Goal: Transaction & Acquisition: Book appointment/travel/reservation

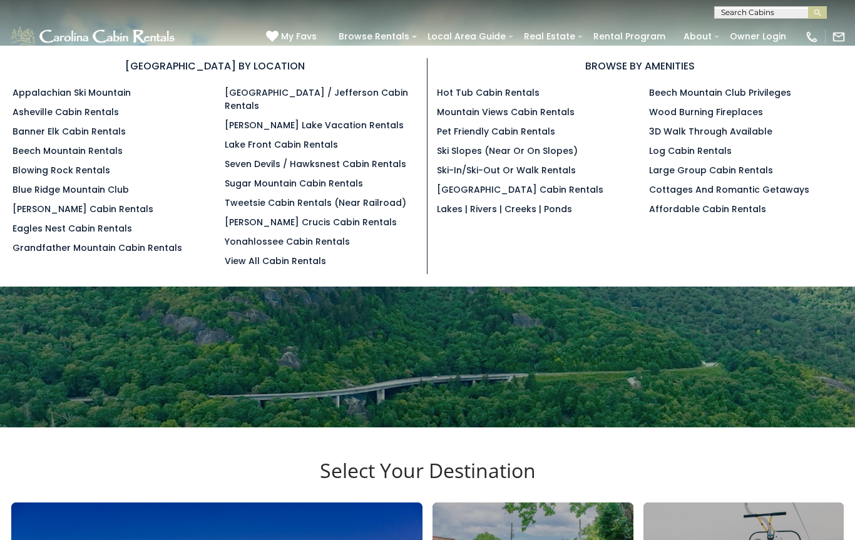
click at [74, 215] on link "[PERSON_NAME] Cabin Rentals" at bounding box center [83, 209] width 141 height 13
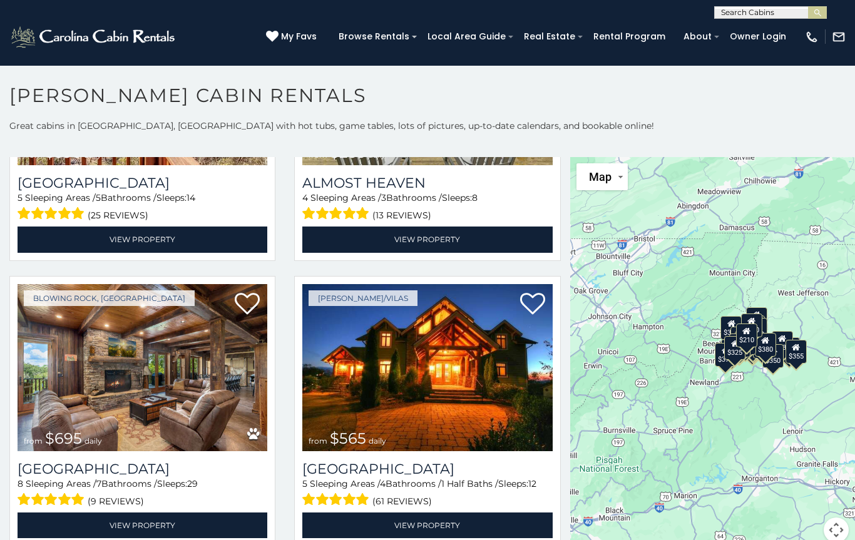
scroll to position [2206, 0]
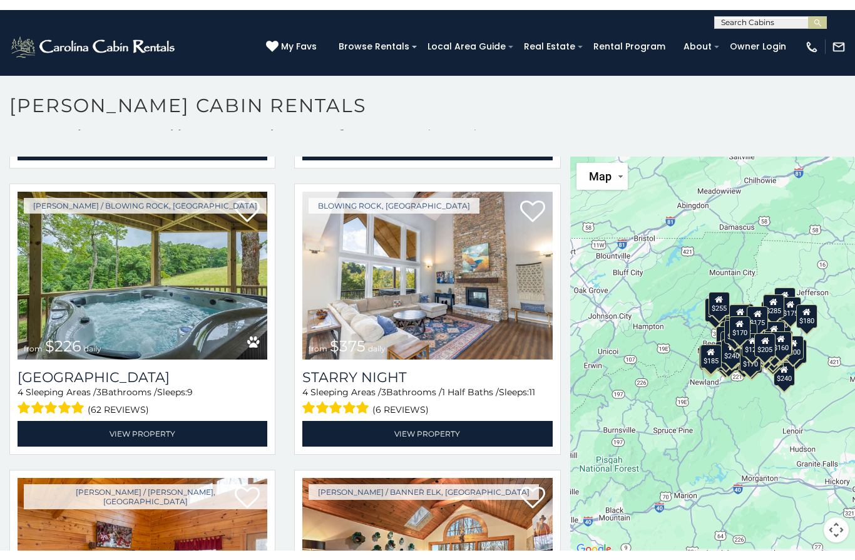
scroll to position [5435, 0]
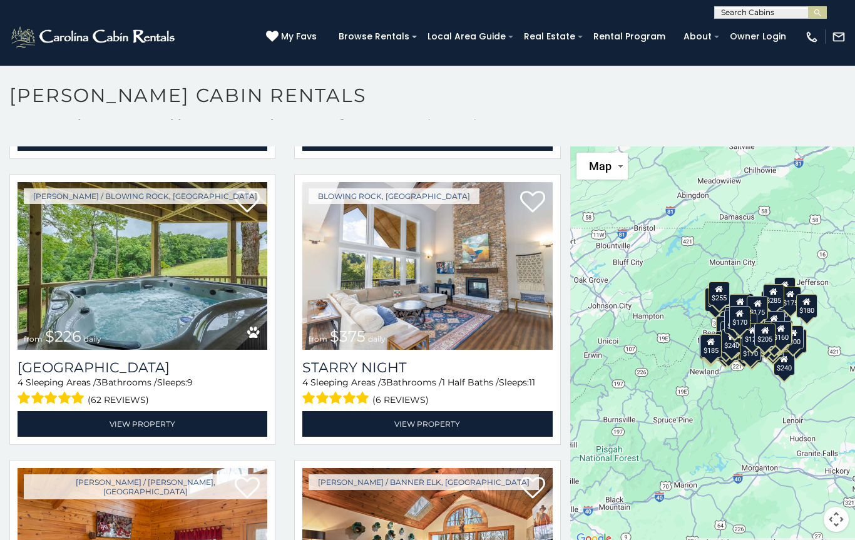
click at [781, 10] on input "text" at bounding box center [770, 15] width 110 height 13
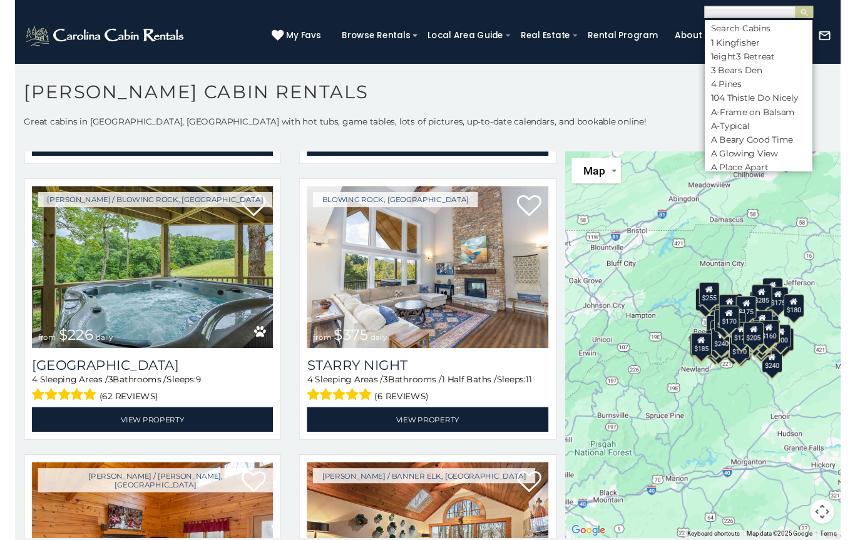
scroll to position [0, 0]
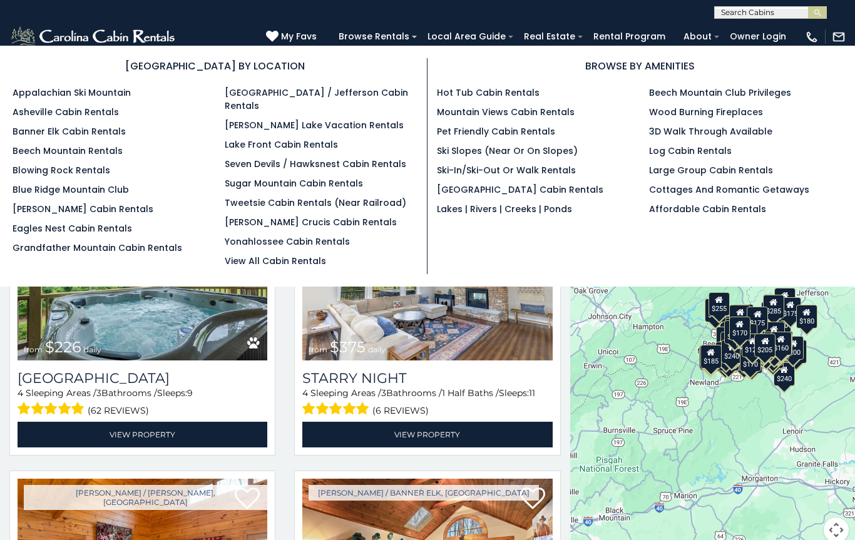
click at [405, 35] on link "Browse Rentals" at bounding box center [374, 36] width 83 height 19
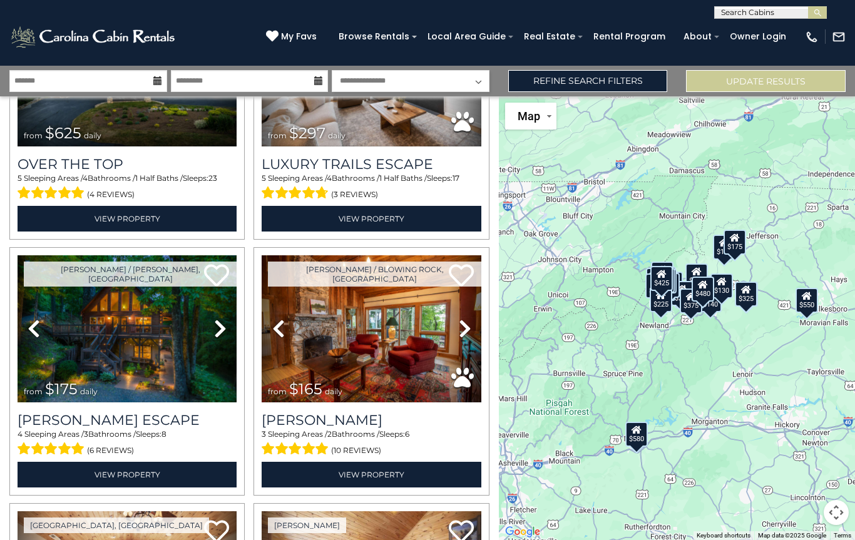
scroll to position [150, 0]
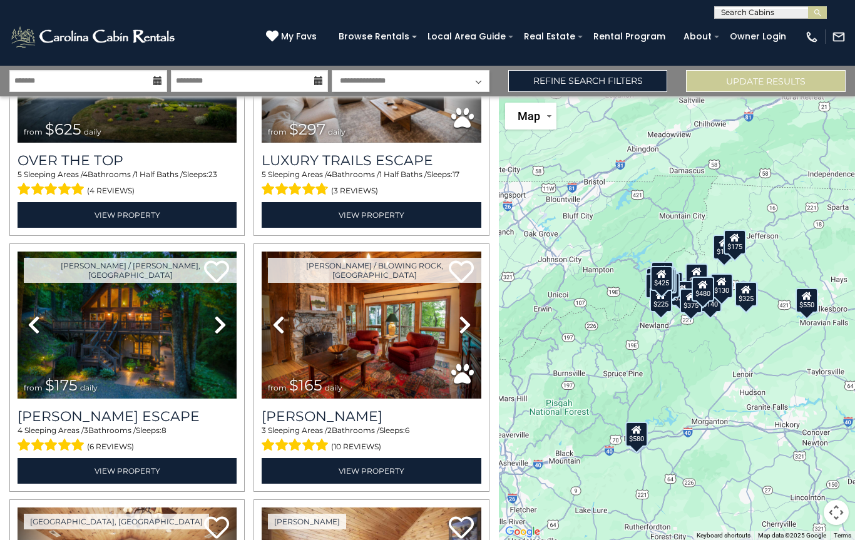
click at [150, 338] on img at bounding box center [127, 325] width 219 height 147
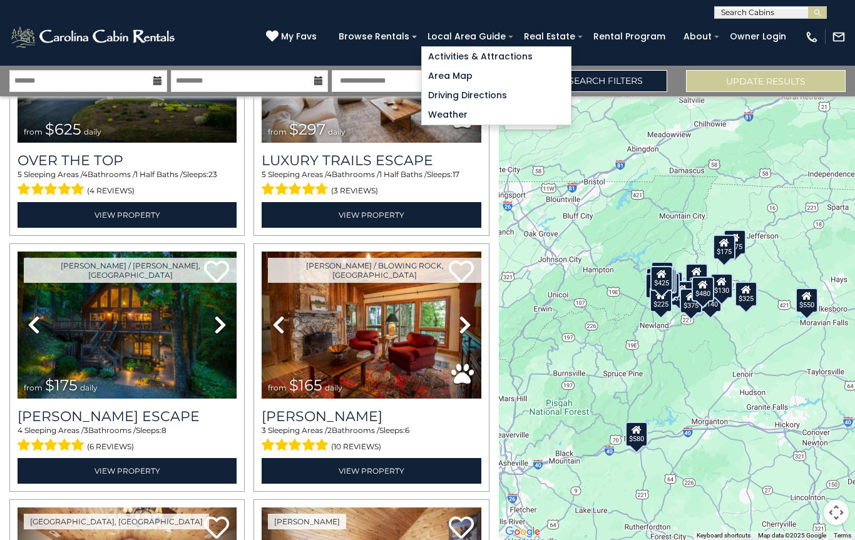
click at [521, 56] on link "Activities & Attractions" at bounding box center [496, 56] width 149 height 19
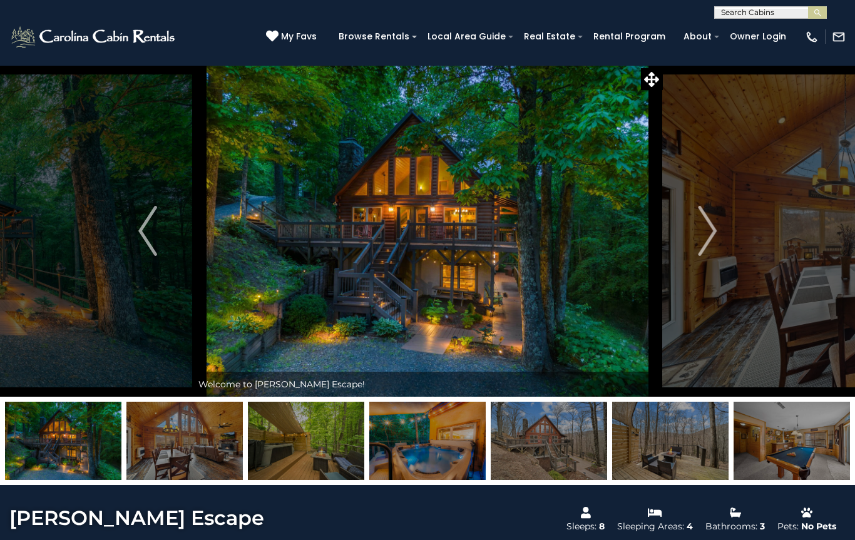
click at [700, 236] on img "Next" at bounding box center [707, 231] width 19 height 50
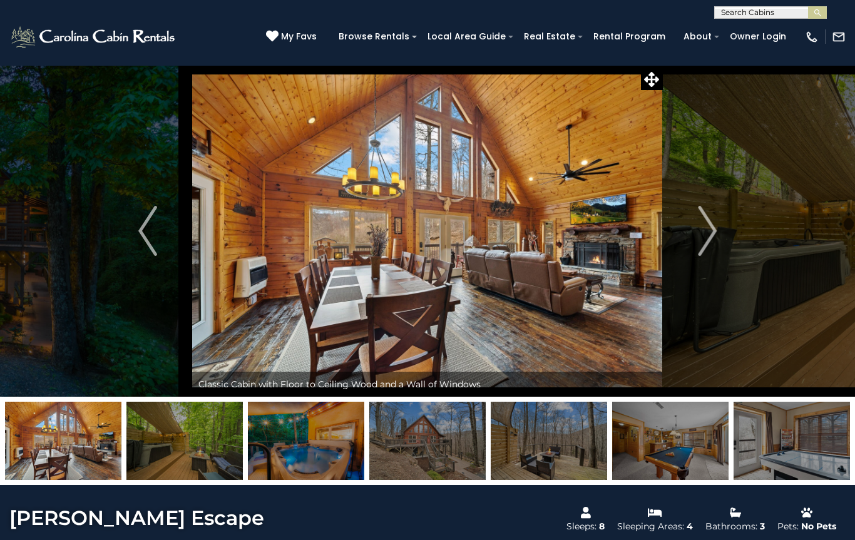
click at [714, 234] on img "Next" at bounding box center [707, 231] width 19 height 50
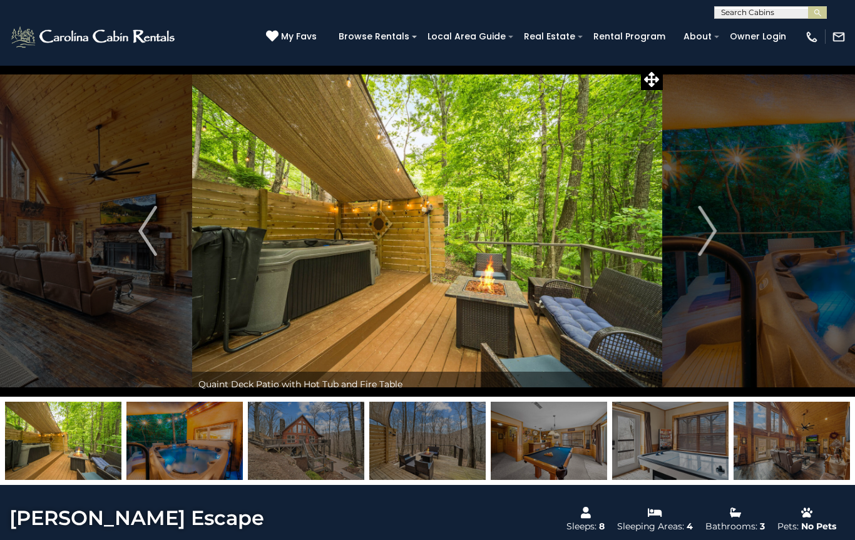
click at [710, 232] on img "Next" at bounding box center [707, 231] width 19 height 50
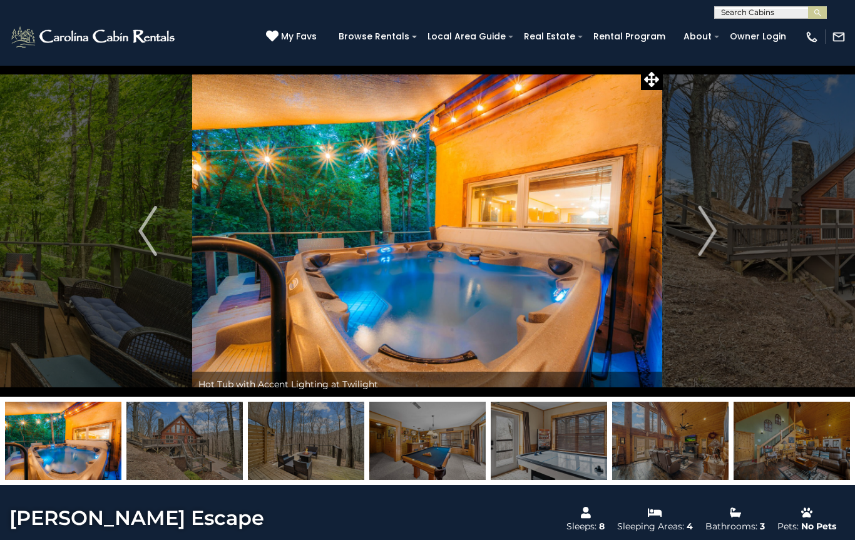
click at [696, 230] on button "Next" at bounding box center [707, 231] width 89 height 332
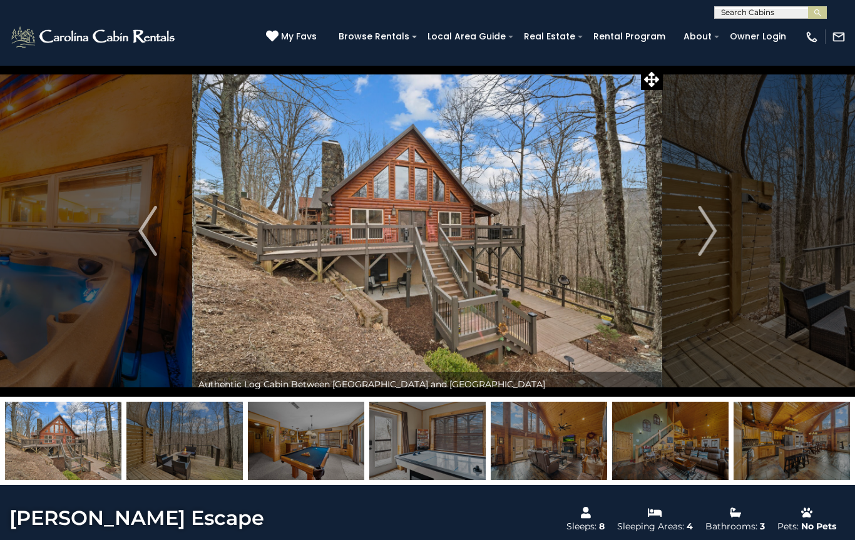
click at [713, 226] on img "Next" at bounding box center [707, 231] width 19 height 50
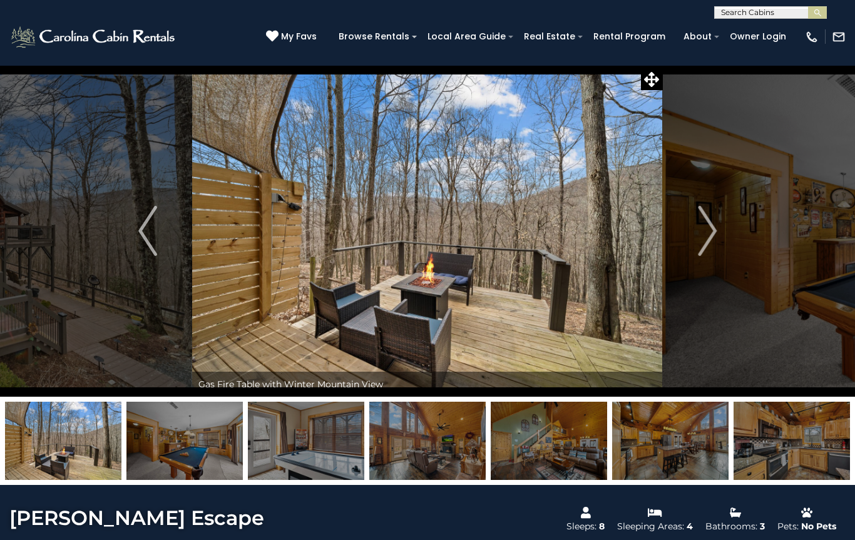
click at [705, 240] on img "Next" at bounding box center [707, 231] width 19 height 50
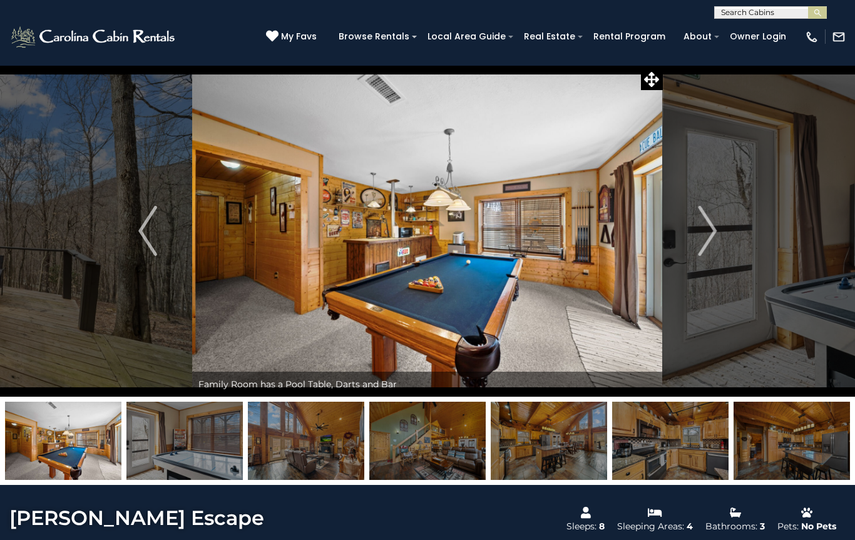
click at [704, 239] on img "Next" at bounding box center [707, 231] width 19 height 50
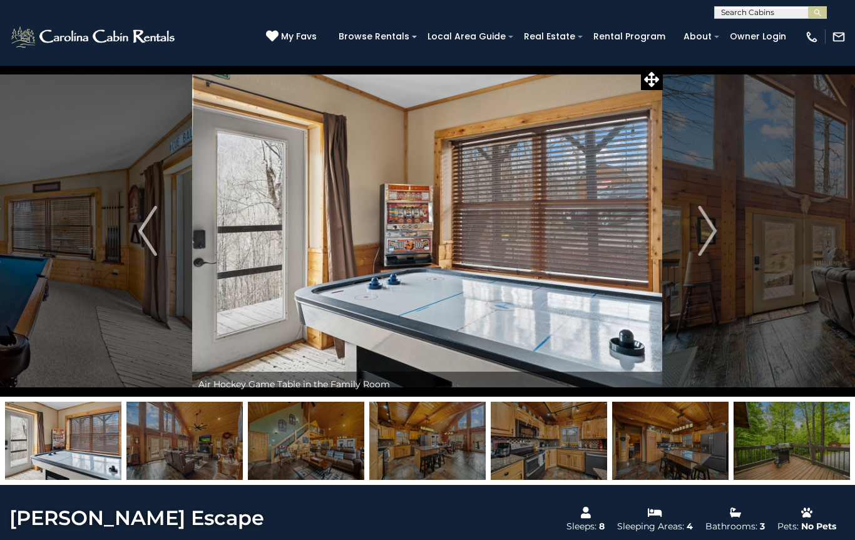
click at [160, 235] on button "Previous" at bounding box center [147, 231] width 89 height 332
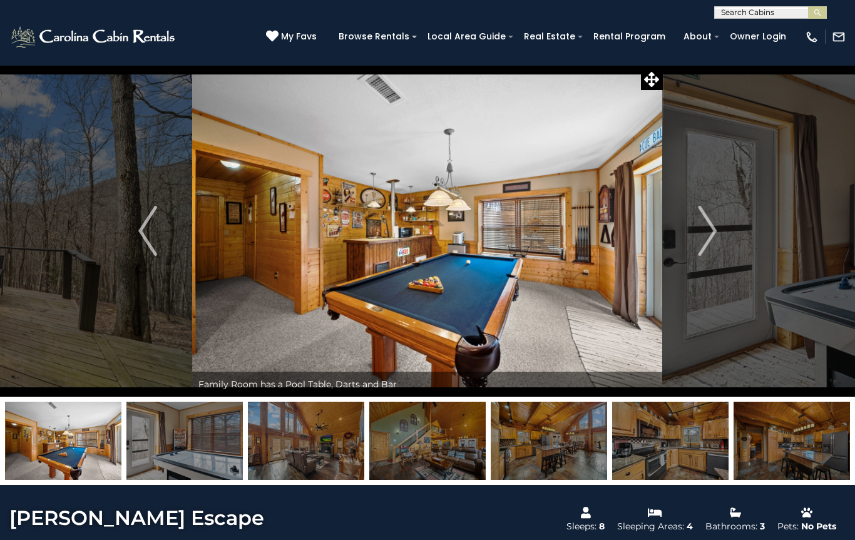
click at [157, 234] on img "Previous" at bounding box center [147, 231] width 19 height 50
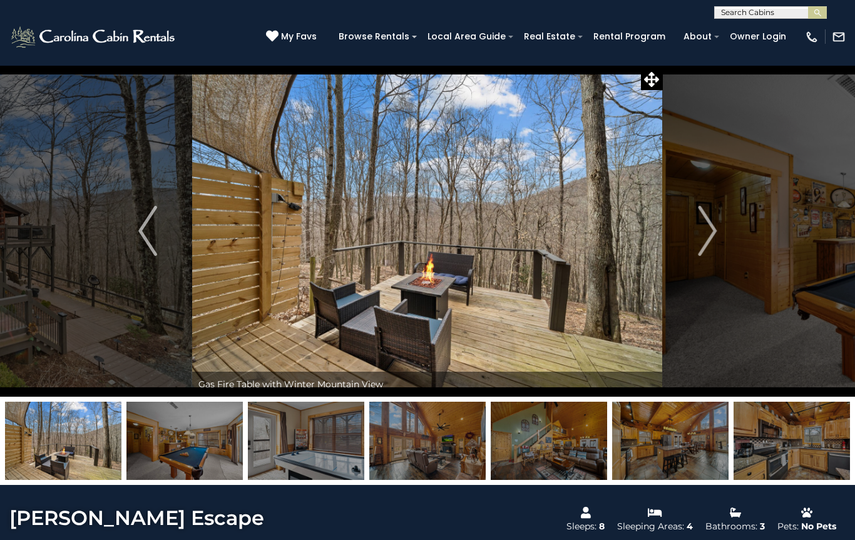
click at [158, 224] on button "Previous" at bounding box center [147, 231] width 89 height 332
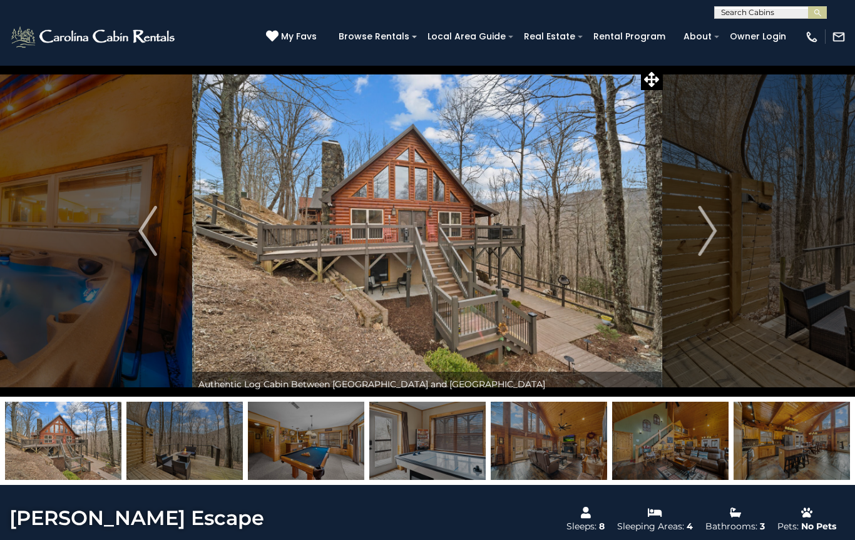
click at [191, 262] on button "Previous" at bounding box center [147, 231] width 89 height 332
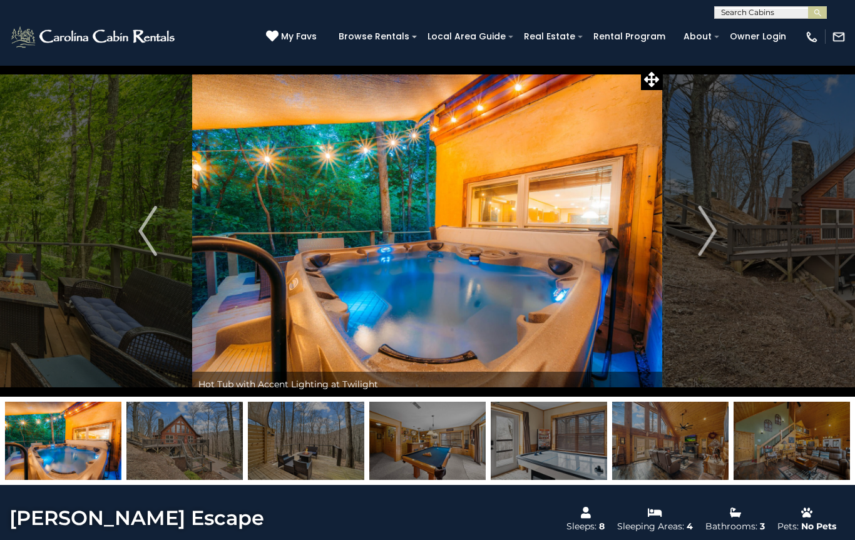
click at [152, 217] on img "Previous" at bounding box center [147, 231] width 19 height 50
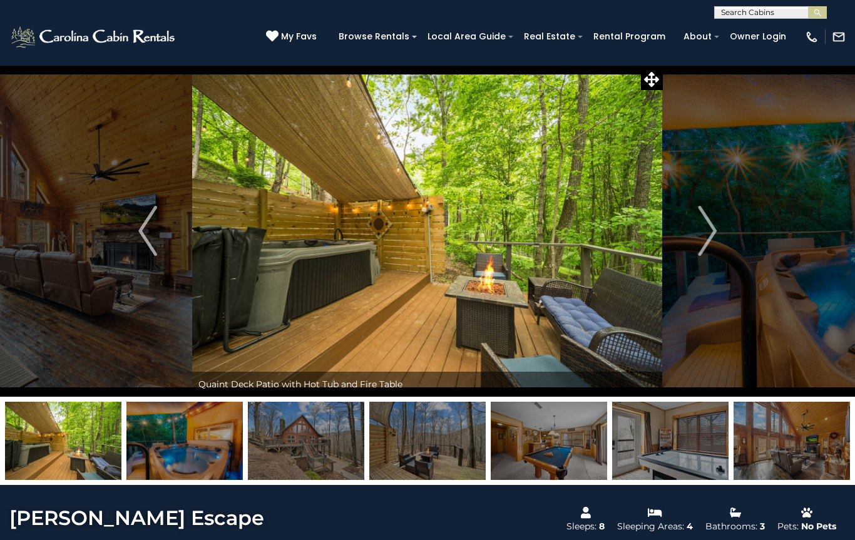
click at [157, 224] on img "Previous" at bounding box center [147, 231] width 19 height 50
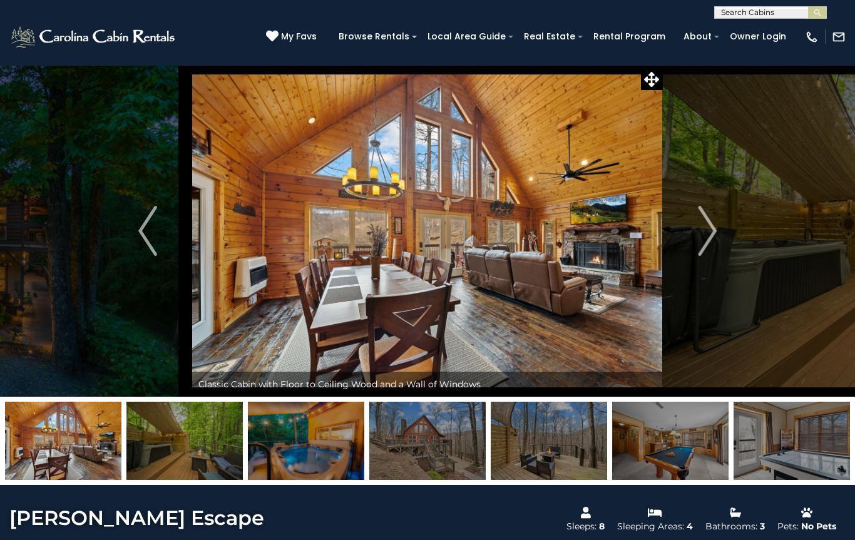
click at [158, 228] on button "Previous" at bounding box center [147, 231] width 89 height 332
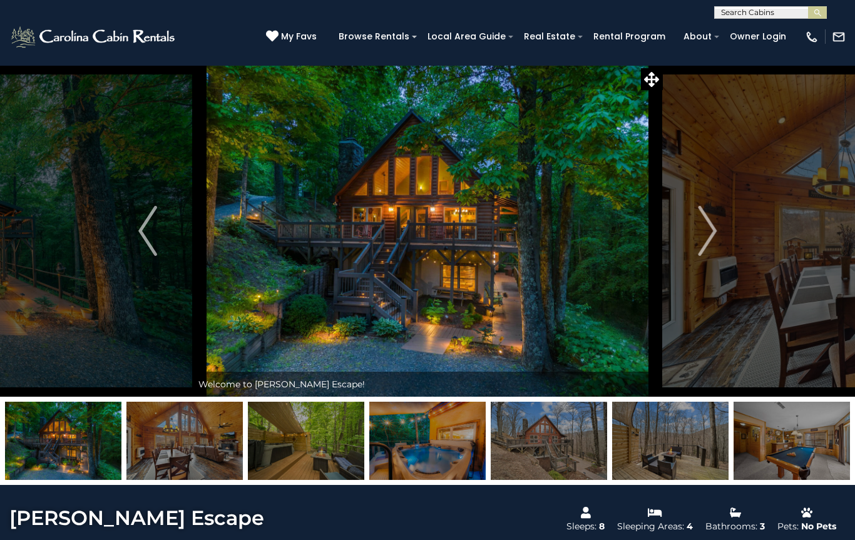
click at [709, 235] on img "Next" at bounding box center [707, 231] width 19 height 50
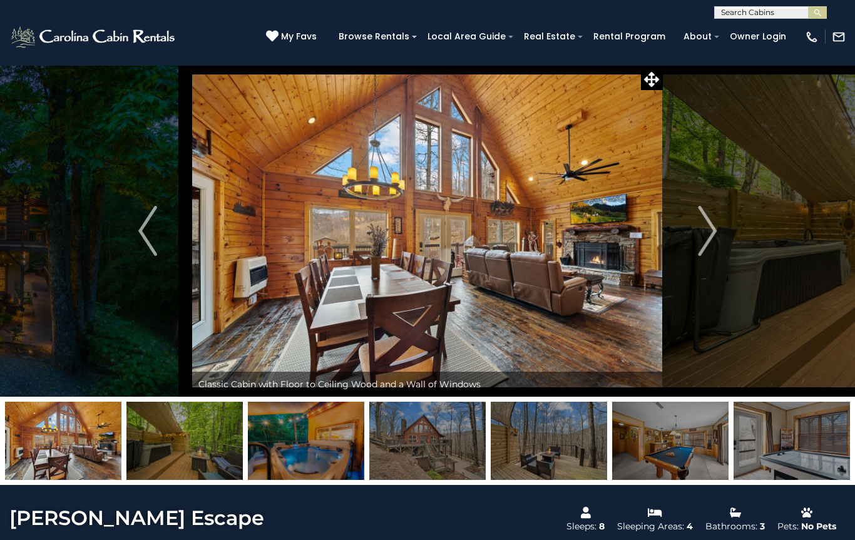
click at [706, 229] on img "Next" at bounding box center [707, 231] width 19 height 50
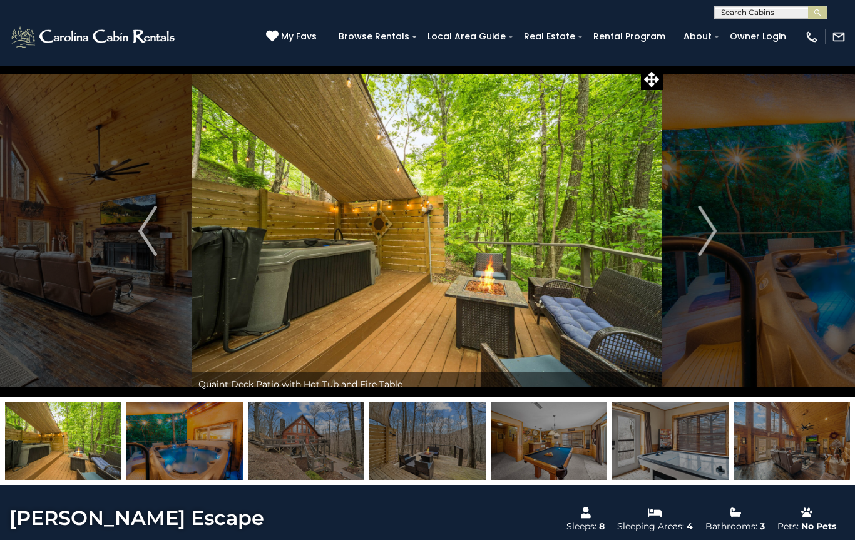
click at [708, 240] on img "Next" at bounding box center [707, 231] width 19 height 50
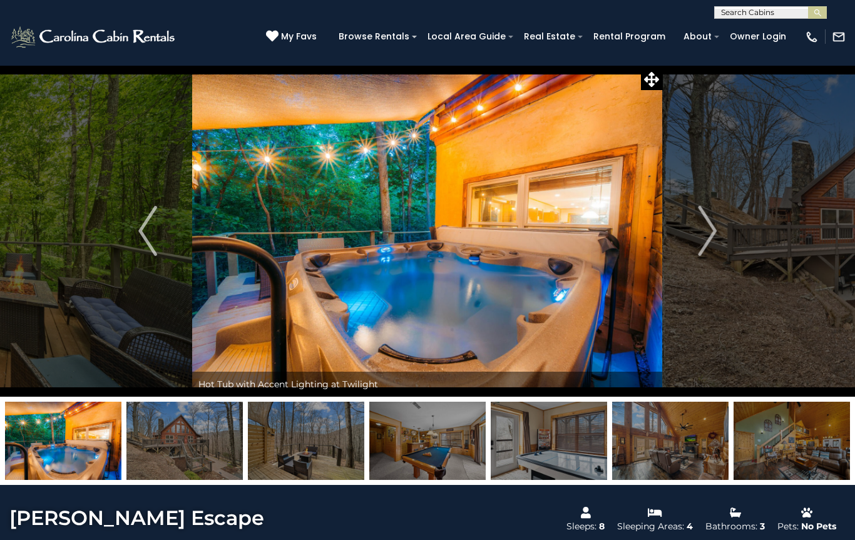
click at [713, 224] on img "Next" at bounding box center [707, 231] width 19 height 50
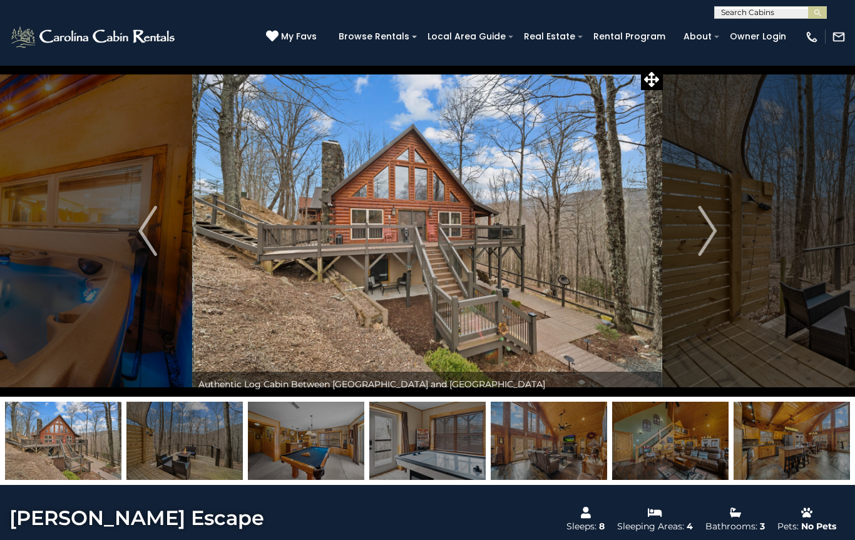
click at [705, 229] on img "Next" at bounding box center [707, 231] width 19 height 50
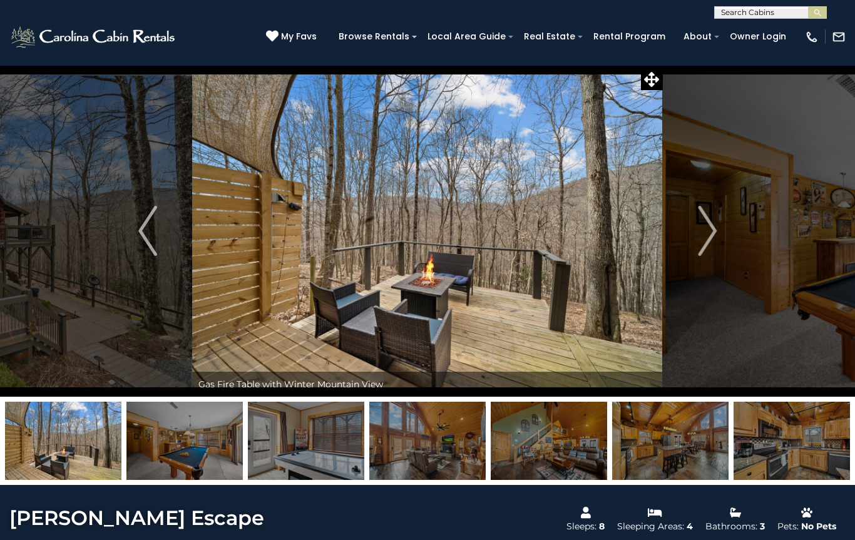
click at [717, 240] on img "Next" at bounding box center [707, 231] width 19 height 50
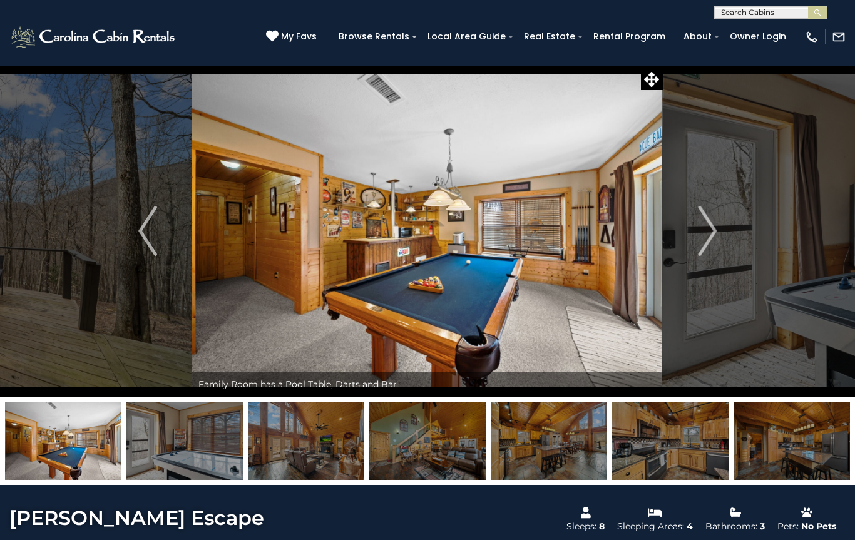
click at [715, 234] on img "Next" at bounding box center [707, 231] width 19 height 50
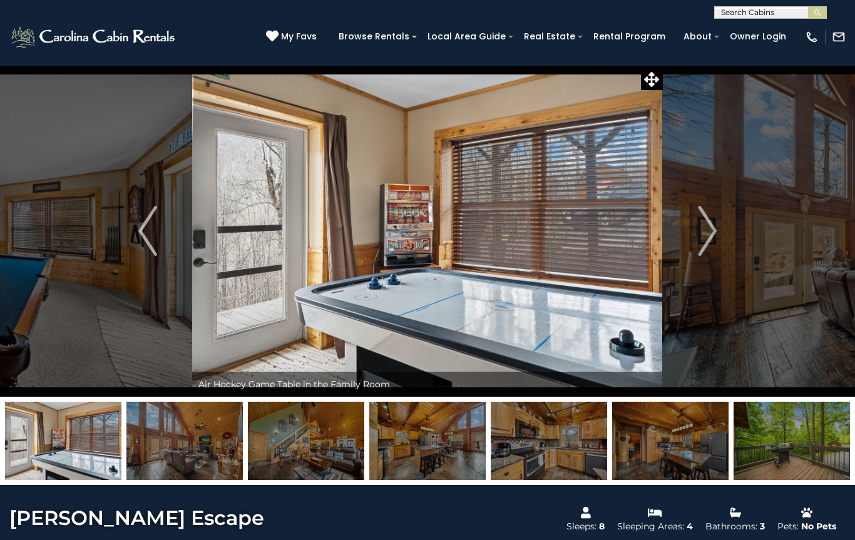
click at [716, 229] on img "Next" at bounding box center [707, 231] width 19 height 50
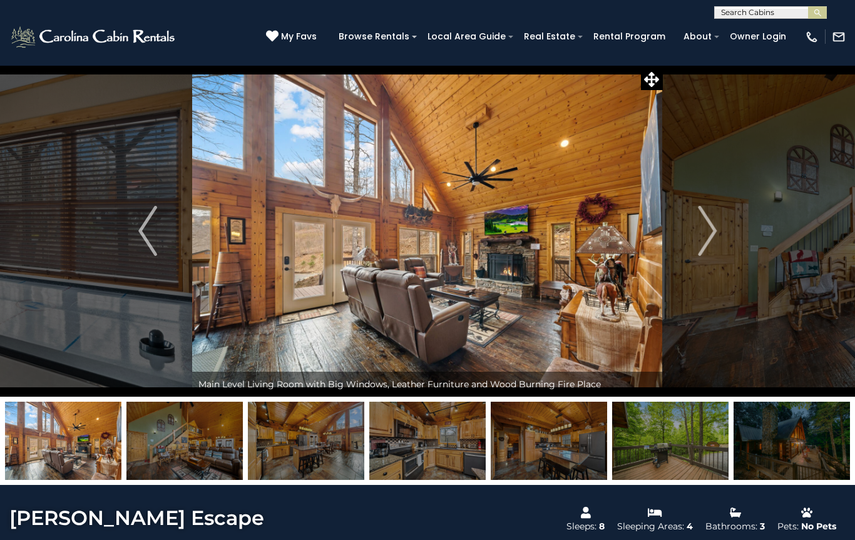
click at [150, 230] on img "Previous" at bounding box center [147, 231] width 19 height 50
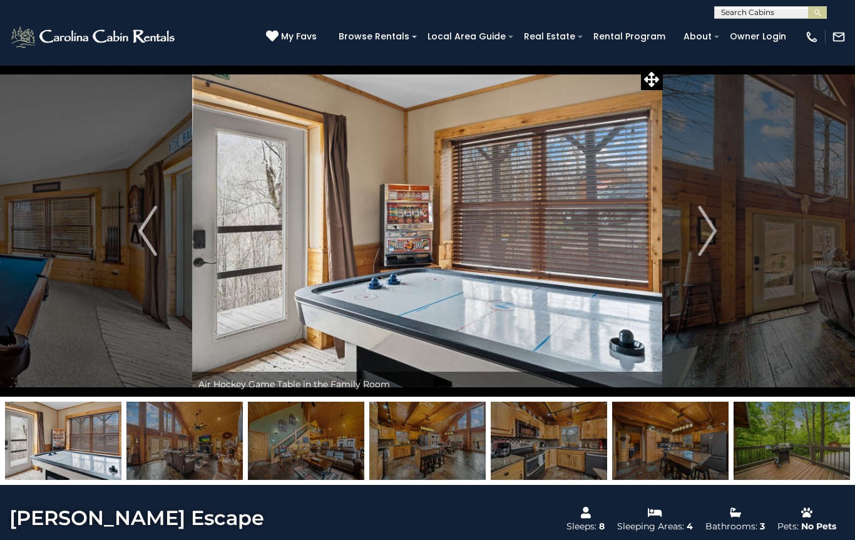
click at [708, 230] on img "Next" at bounding box center [707, 231] width 19 height 50
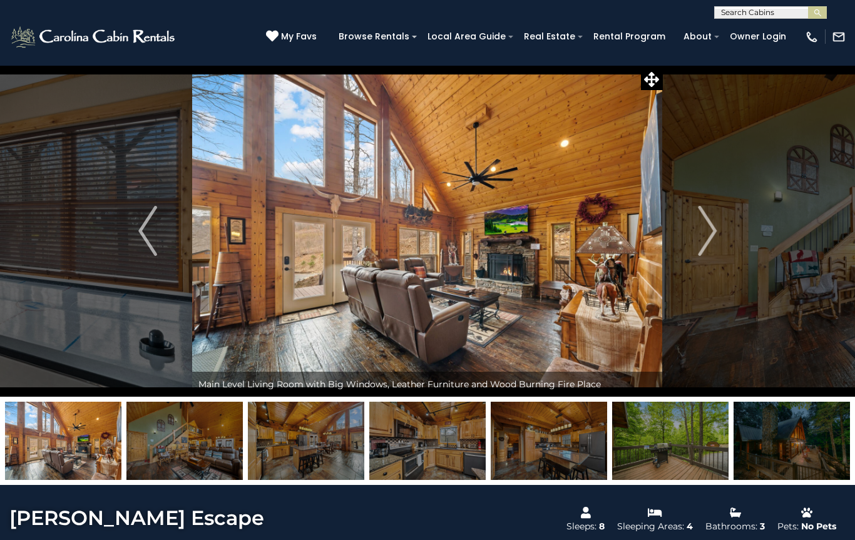
click at [710, 238] on img "Next" at bounding box center [707, 231] width 19 height 50
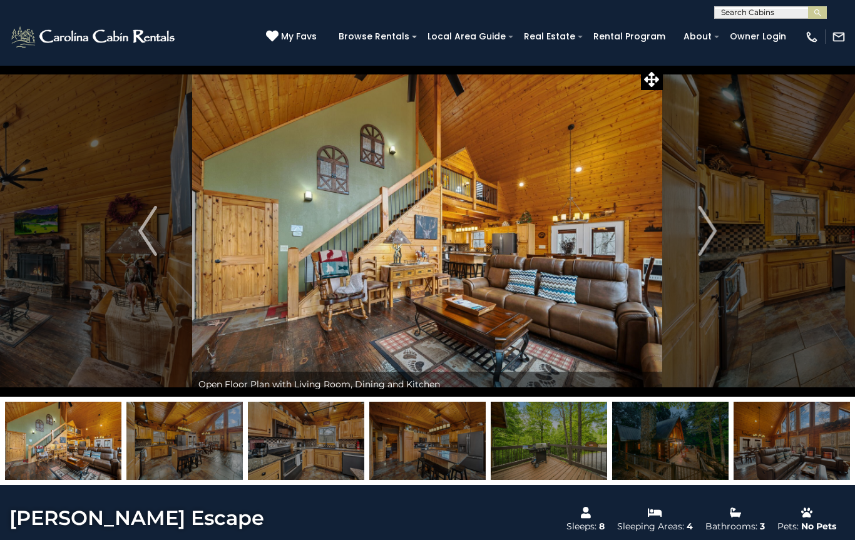
click at [708, 235] on img "Next" at bounding box center [707, 231] width 19 height 50
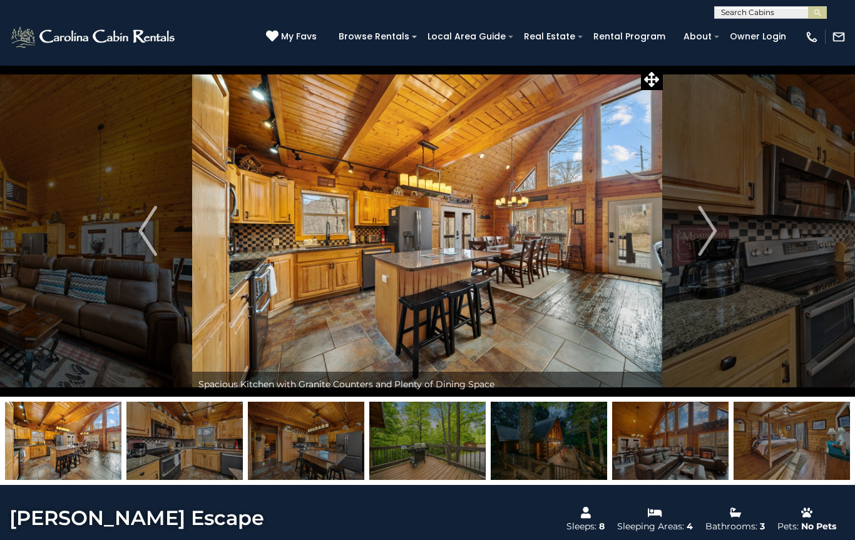
click at [710, 235] on img "Next" at bounding box center [707, 231] width 19 height 50
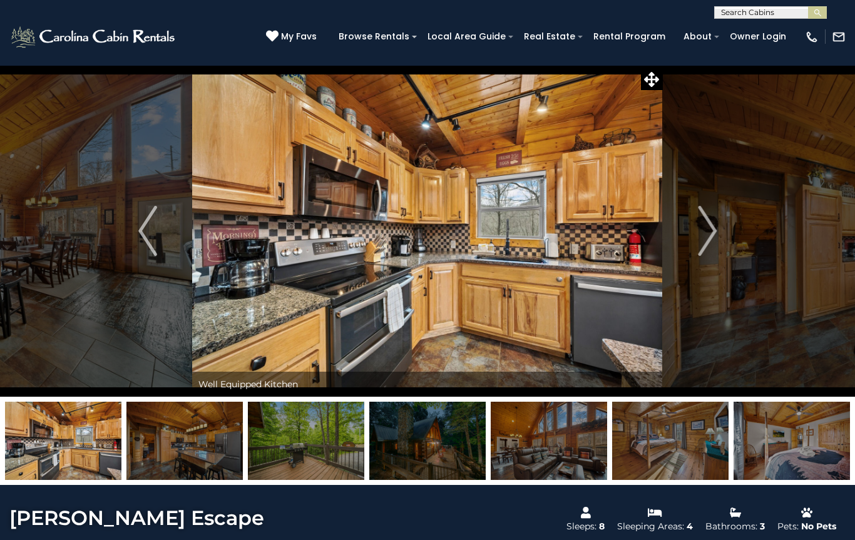
click at [710, 235] on img "Next" at bounding box center [707, 231] width 19 height 50
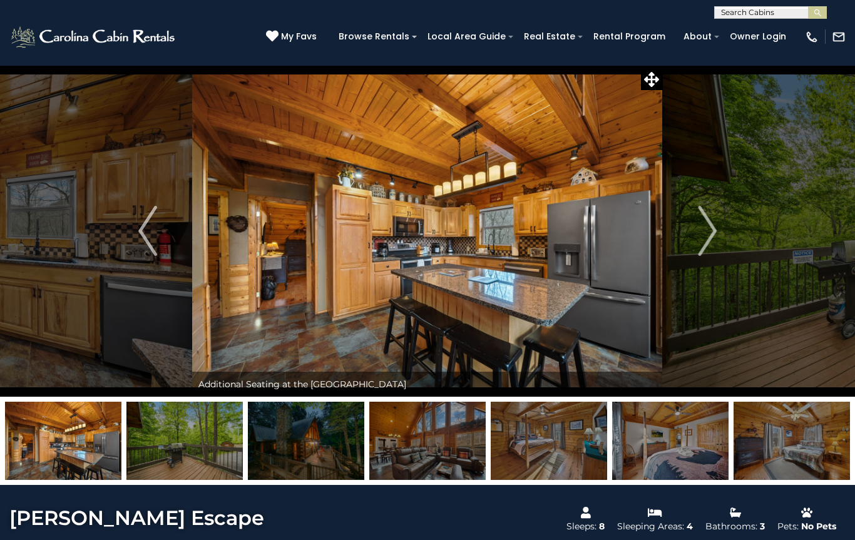
click at [706, 240] on img "Next" at bounding box center [707, 231] width 19 height 50
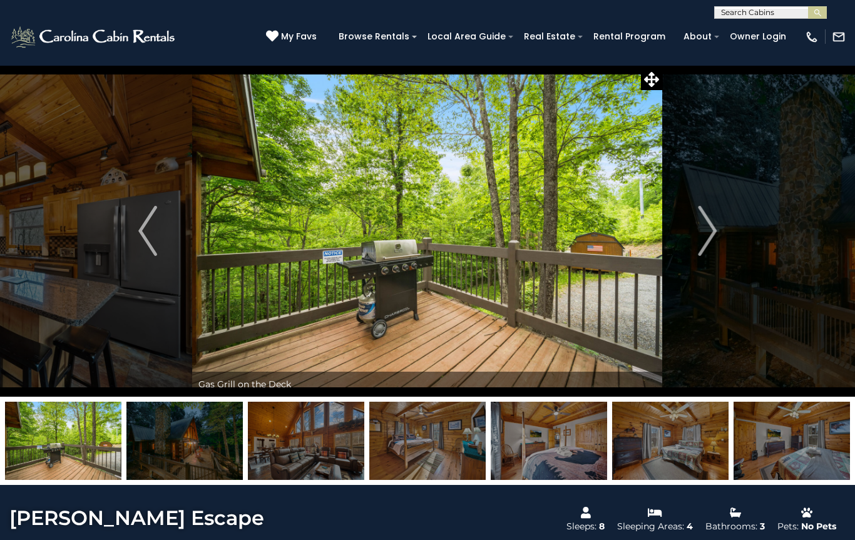
click at [703, 237] on img "Next" at bounding box center [707, 231] width 19 height 50
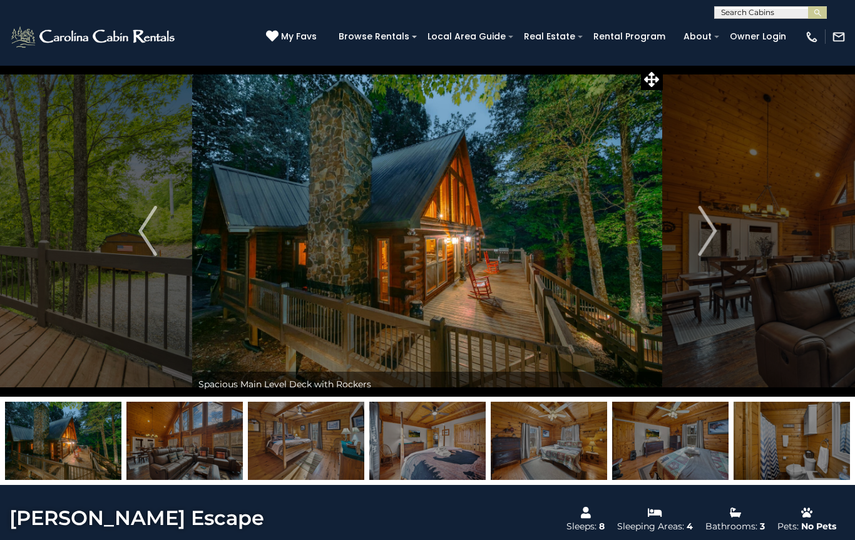
click at [706, 239] on img "Next" at bounding box center [707, 231] width 19 height 50
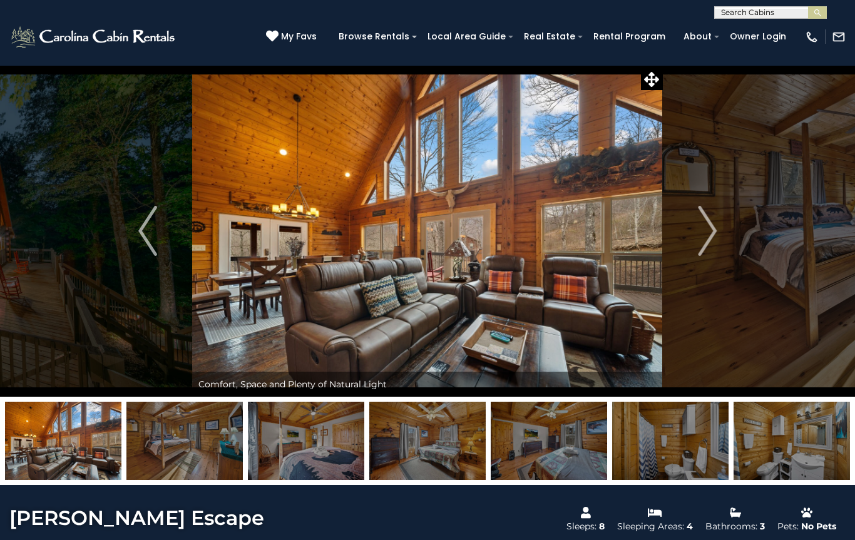
click at [710, 238] on img "Next" at bounding box center [707, 231] width 19 height 50
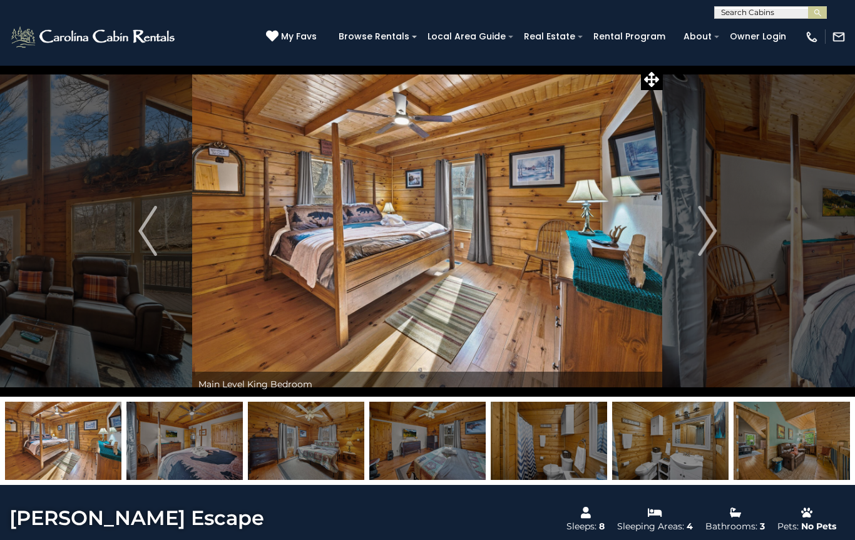
click at [703, 245] on img "Next" at bounding box center [707, 231] width 19 height 50
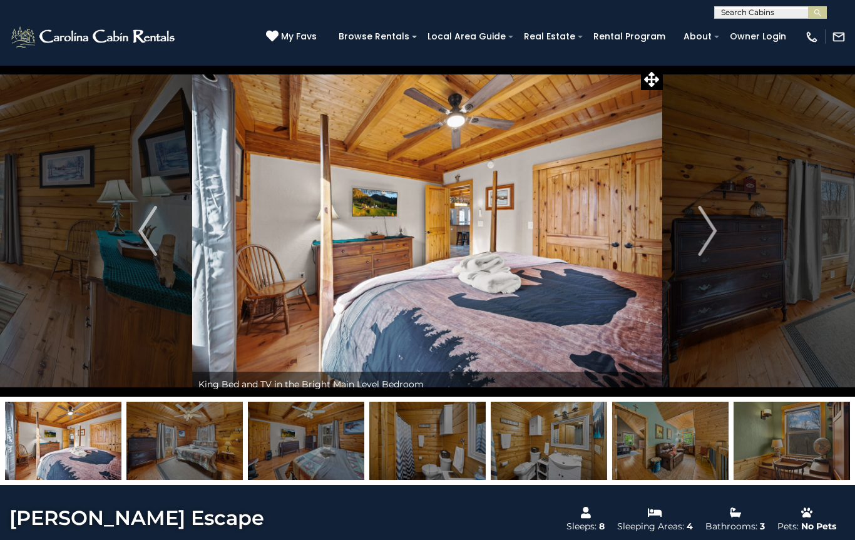
click at [715, 234] on img "Next" at bounding box center [707, 231] width 19 height 50
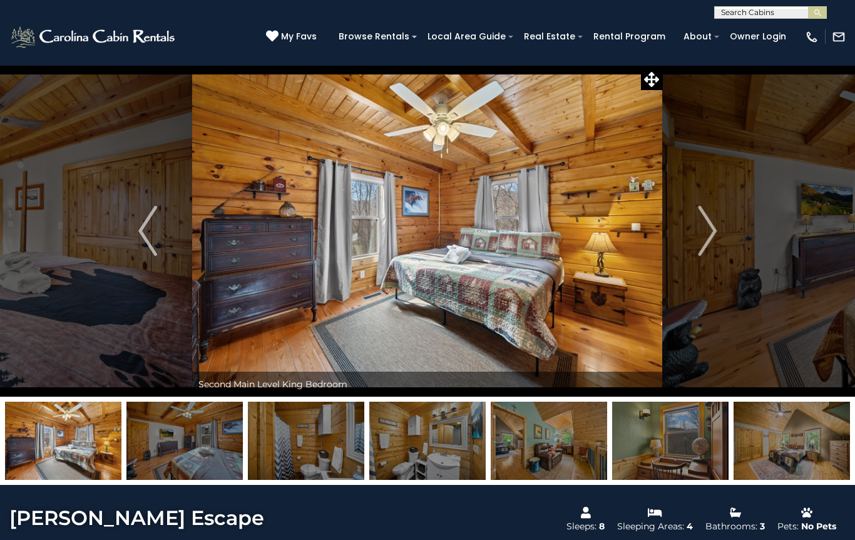
click at [710, 238] on img "Next" at bounding box center [707, 231] width 19 height 50
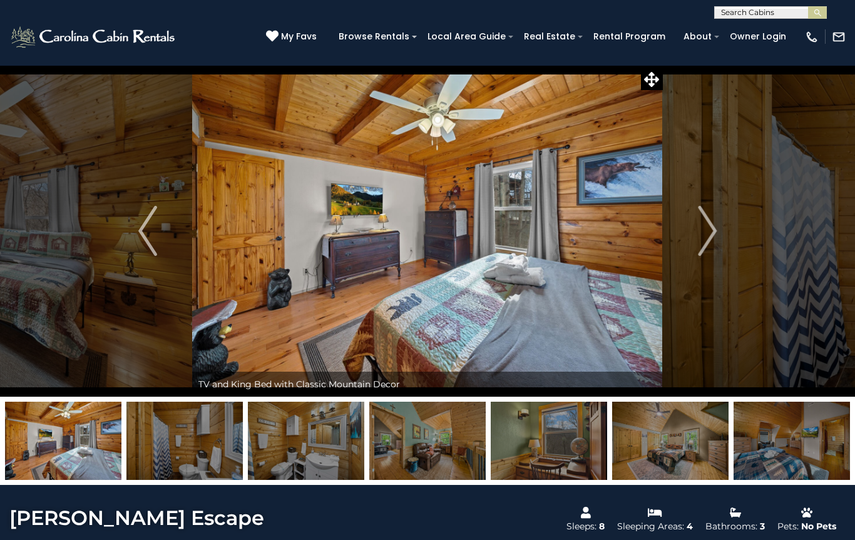
click at [711, 241] on img "Next" at bounding box center [707, 231] width 19 height 50
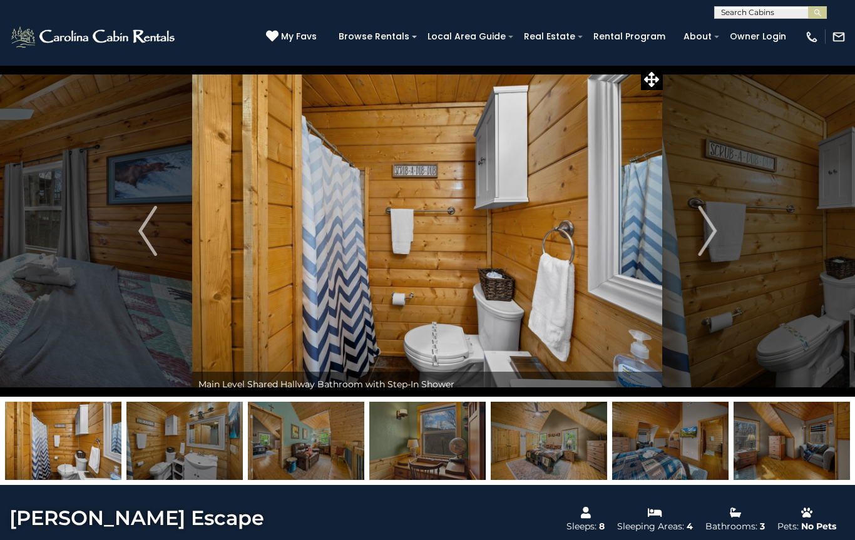
click at [711, 237] on img "Next" at bounding box center [707, 231] width 19 height 50
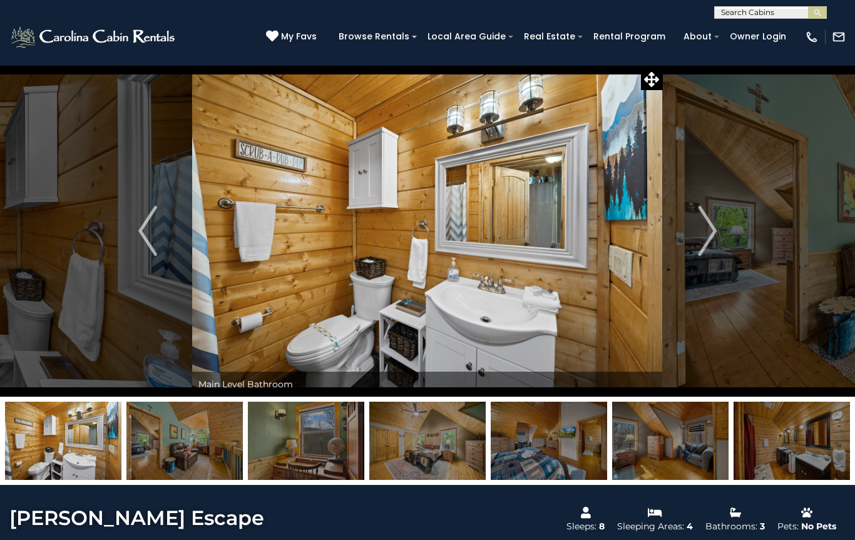
click at [705, 238] on img "Next" at bounding box center [707, 231] width 19 height 50
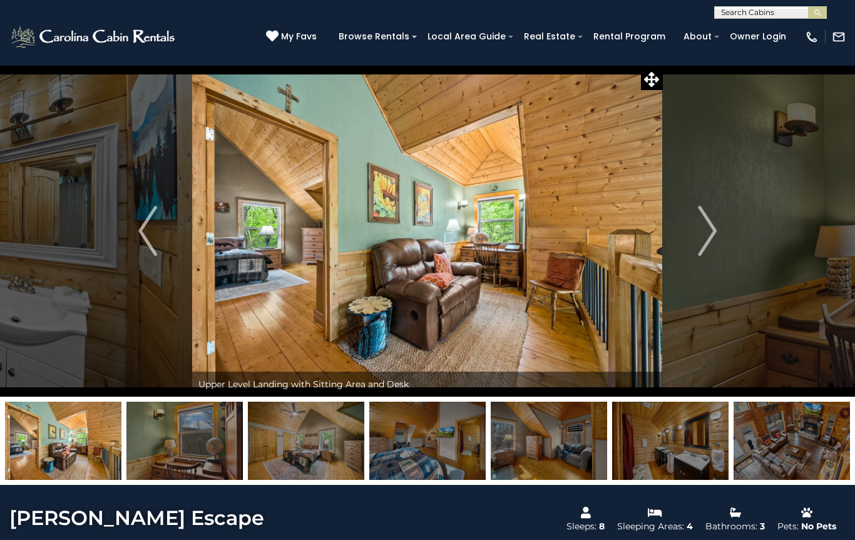
click at [720, 239] on button "Next" at bounding box center [707, 231] width 89 height 332
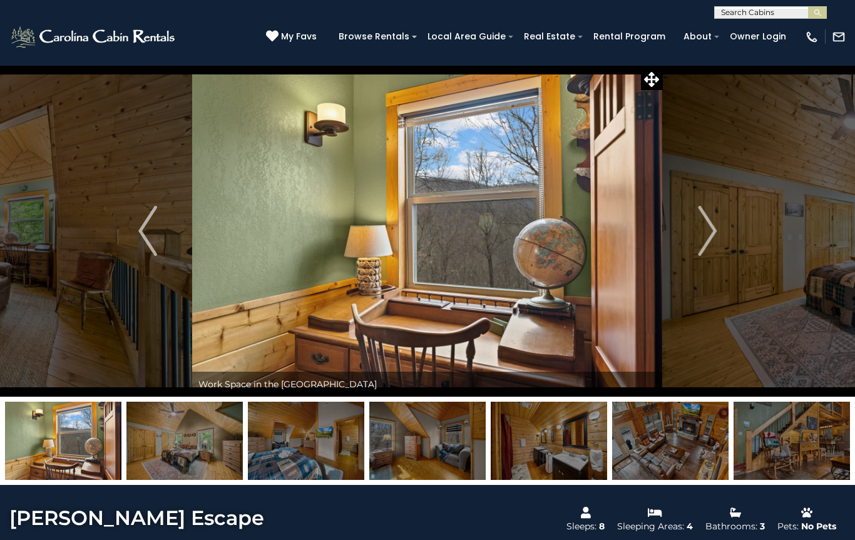
click at [711, 235] on img "Next" at bounding box center [707, 231] width 19 height 50
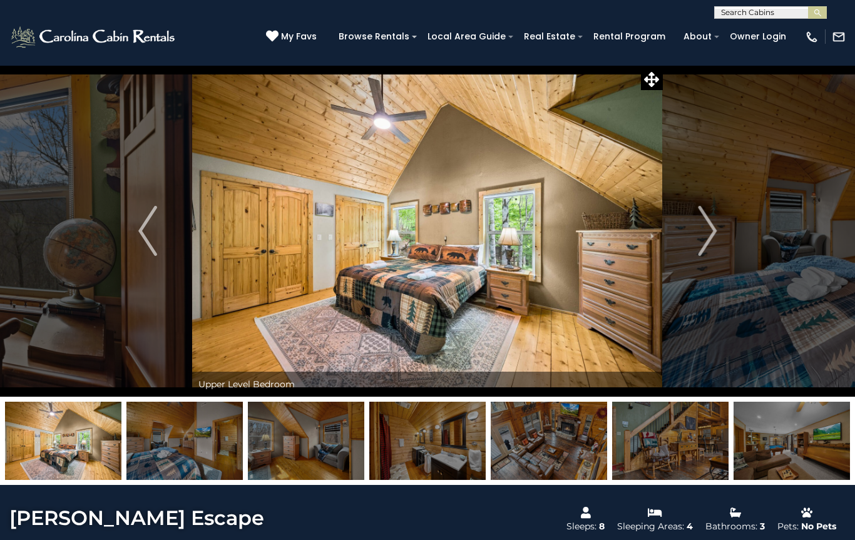
click at [700, 233] on img "Next" at bounding box center [707, 231] width 19 height 50
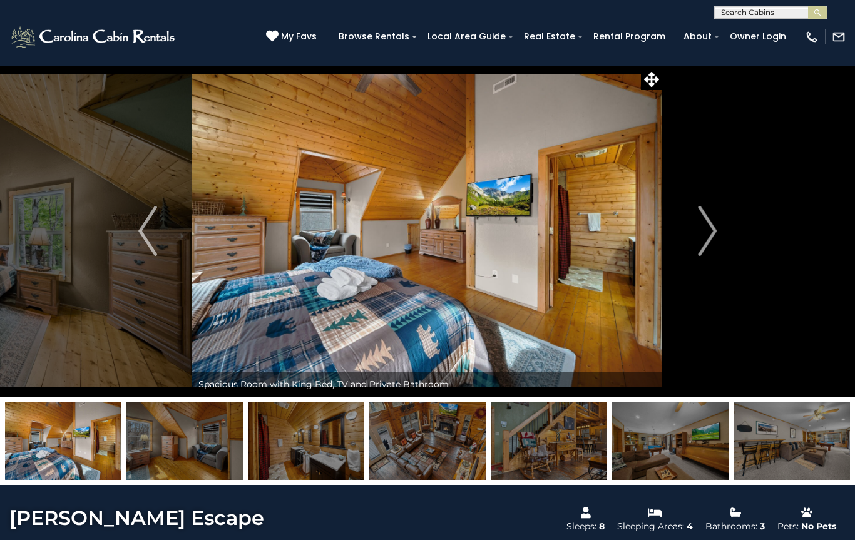
click at [708, 237] on img "Next" at bounding box center [707, 231] width 19 height 50
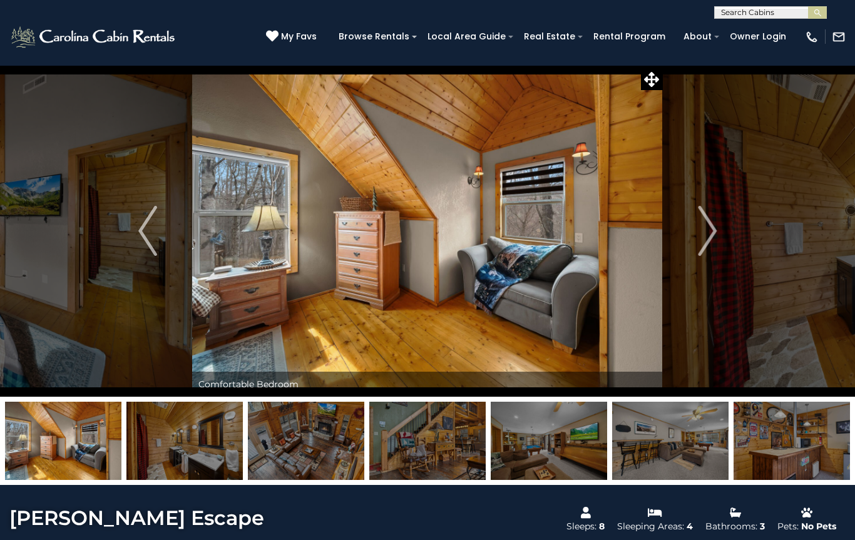
click at [710, 234] on img "Next" at bounding box center [707, 231] width 19 height 50
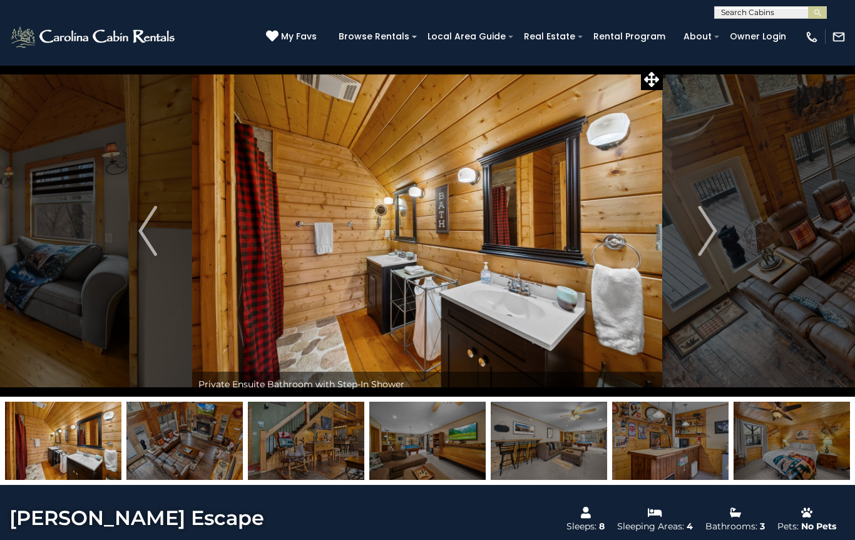
click at [708, 232] on img "Next" at bounding box center [707, 231] width 19 height 50
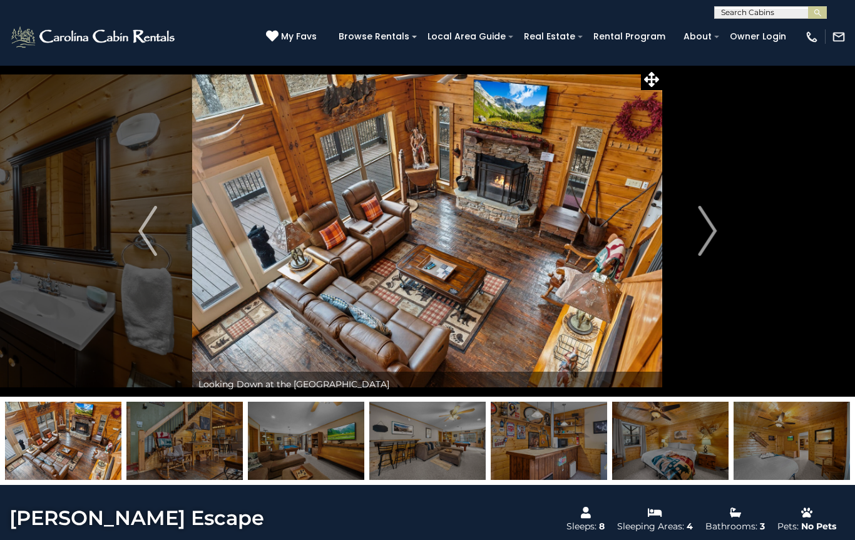
click at [706, 238] on img "Next" at bounding box center [707, 231] width 19 height 50
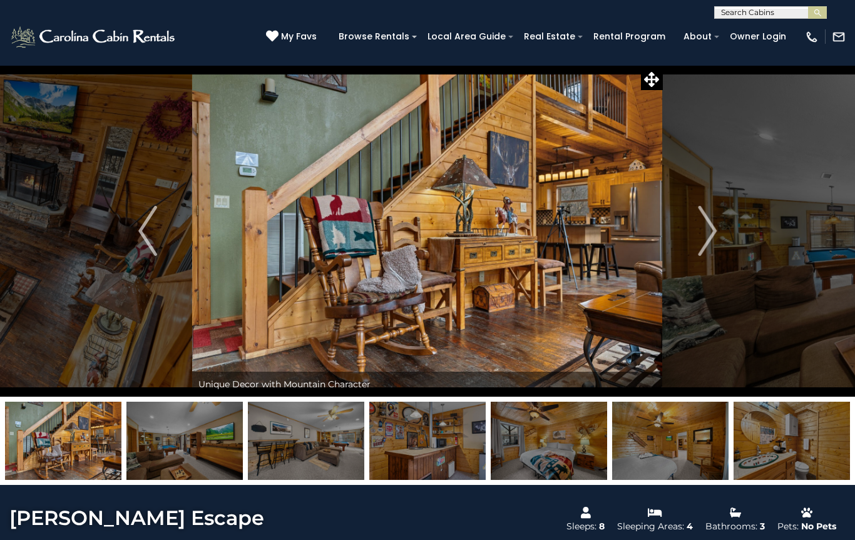
click at [713, 242] on img "Next" at bounding box center [707, 231] width 19 height 50
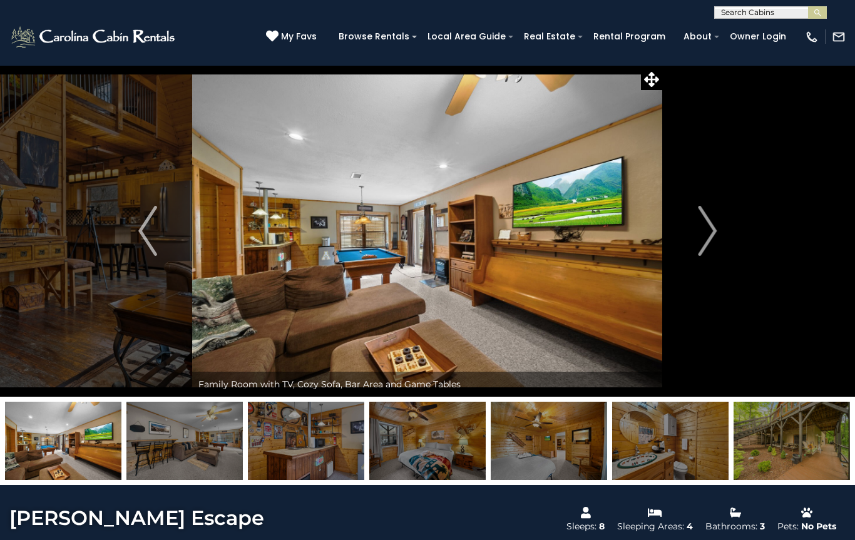
click at [148, 228] on img "Previous" at bounding box center [147, 231] width 19 height 50
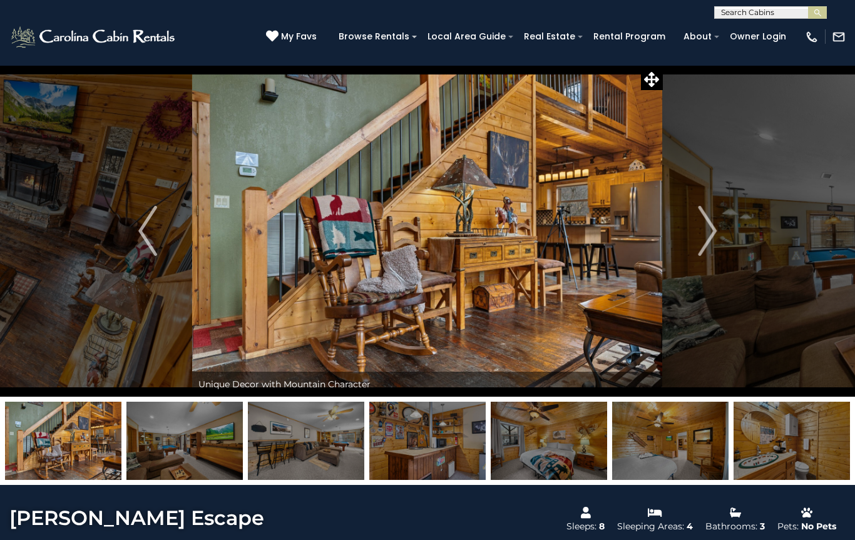
click at [141, 217] on img "Previous" at bounding box center [147, 231] width 19 height 50
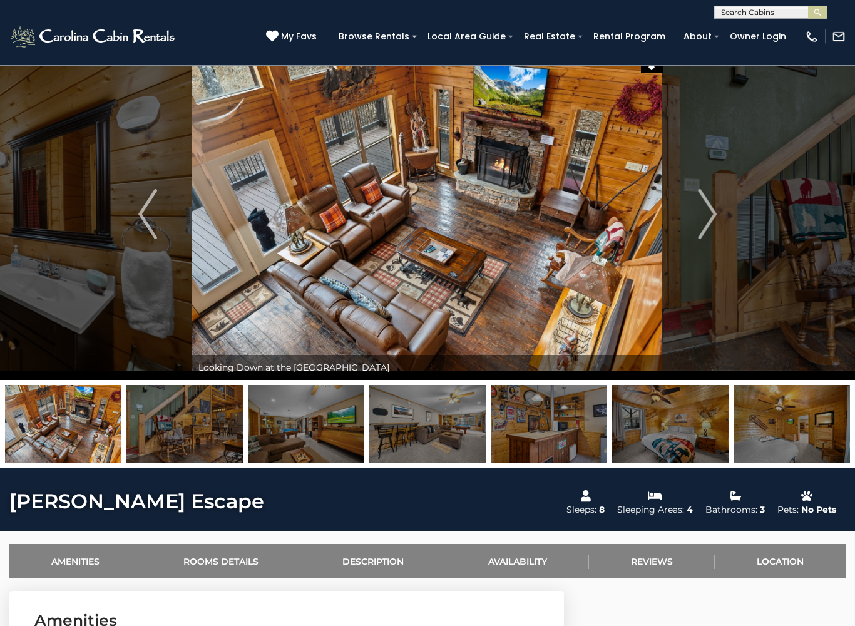
scroll to position [17, 0]
click at [715, 212] on img "Next" at bounding box center [707, 214] width 19 height 50
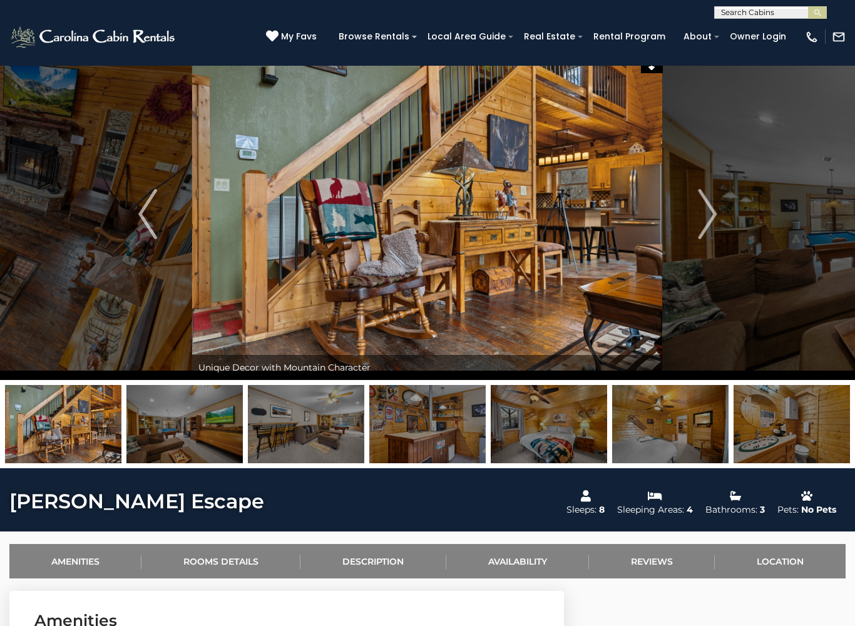
click at [710, 208] on img "Next" at bounding box center [707, 214] width 19 height 50
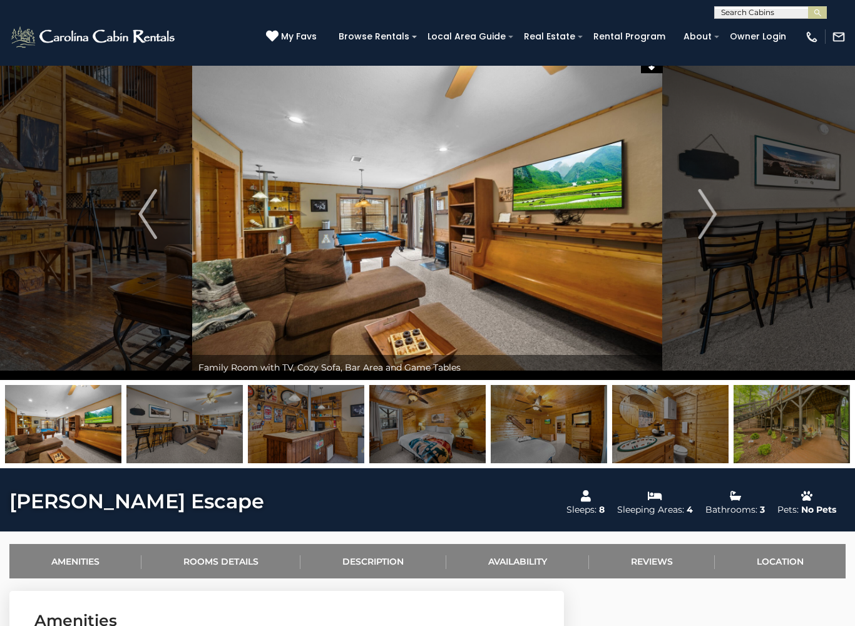
click at [710, 214] on img "Next" at bounding box center [707, 214] width 19 height 50
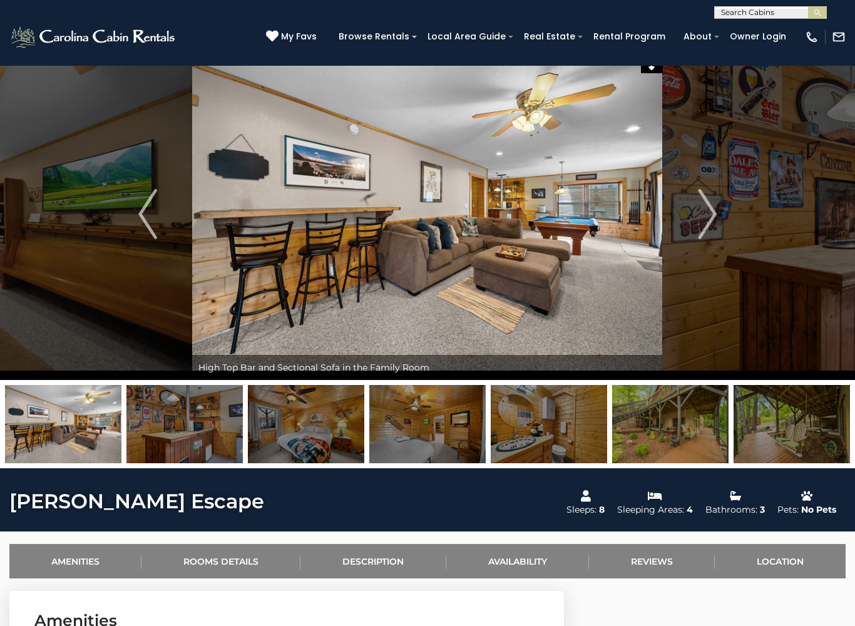
click at [706, 215] on img "Next" at bounding box center [707, 214] width 19 height 50
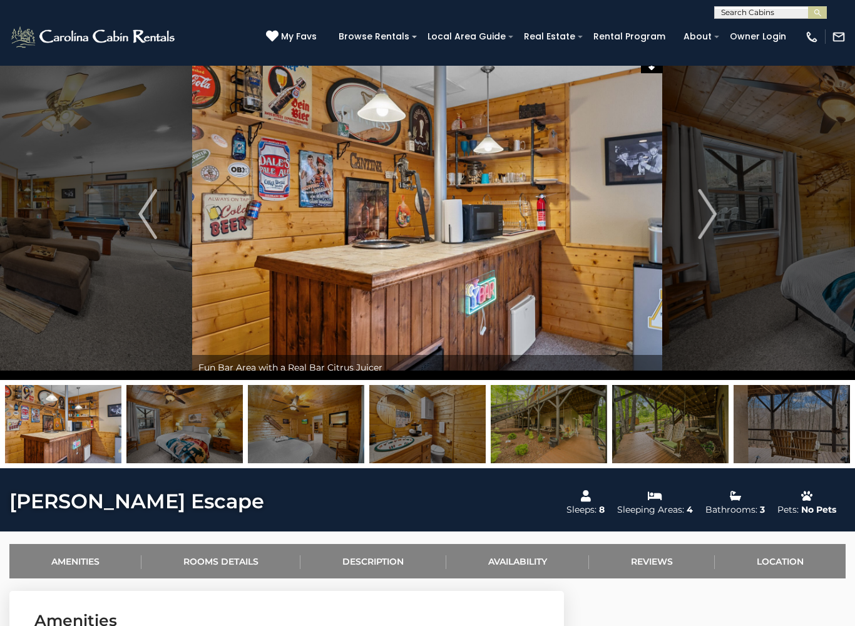
click at [705, 217] on img "Next" at bounding box center [707, 214] width 19 height 50
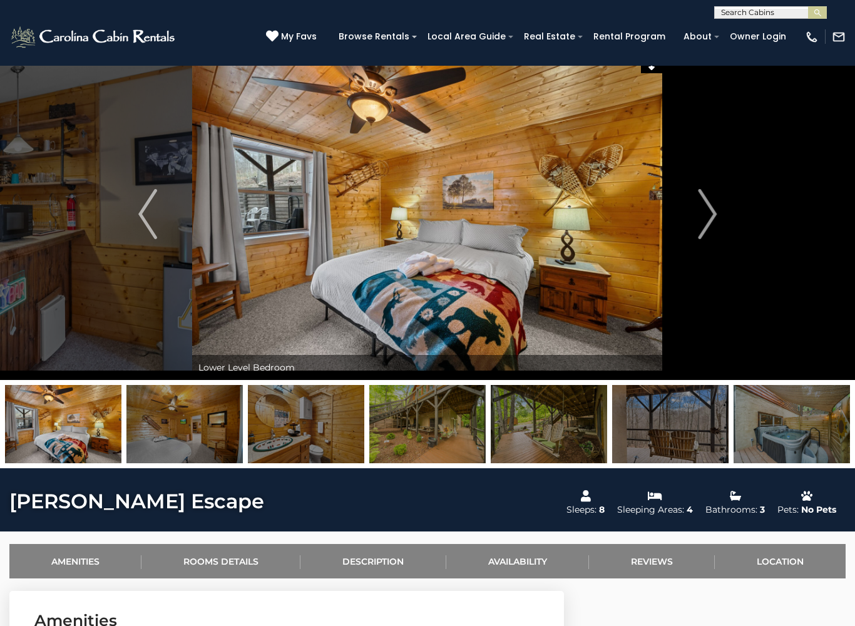
click at [713, 215] on img "Next" at bounding box center [707, 214] width 19 height 50
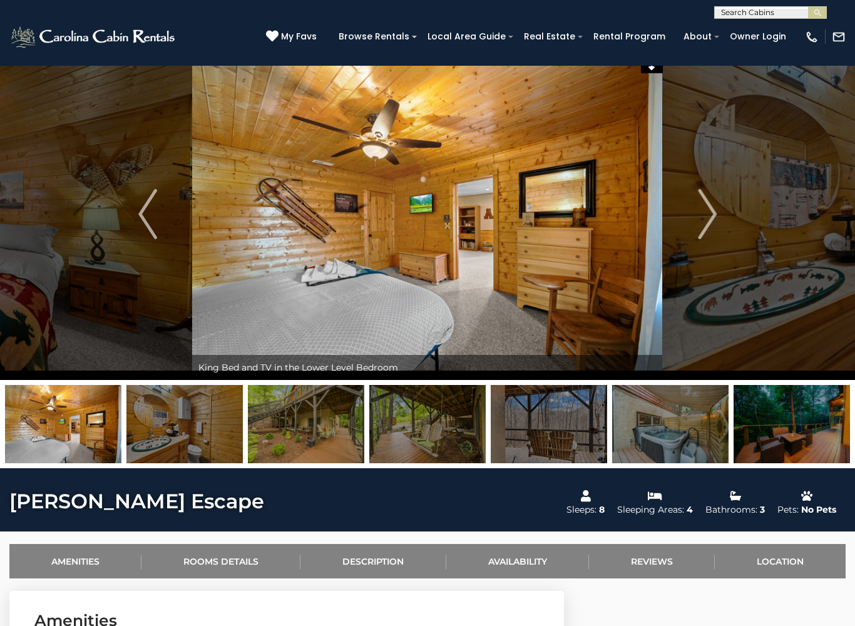
click at [703, 216] on img "Next" at bounding box center [707, 214] width 19 height 50
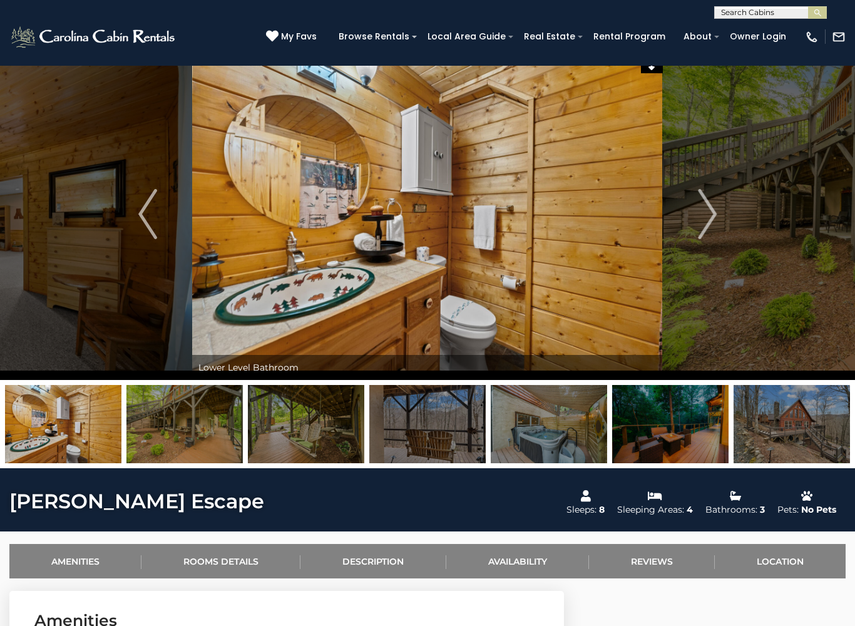
click at [710, 211] on img "Next" at bounding box center [707, 214] width 19 height 50
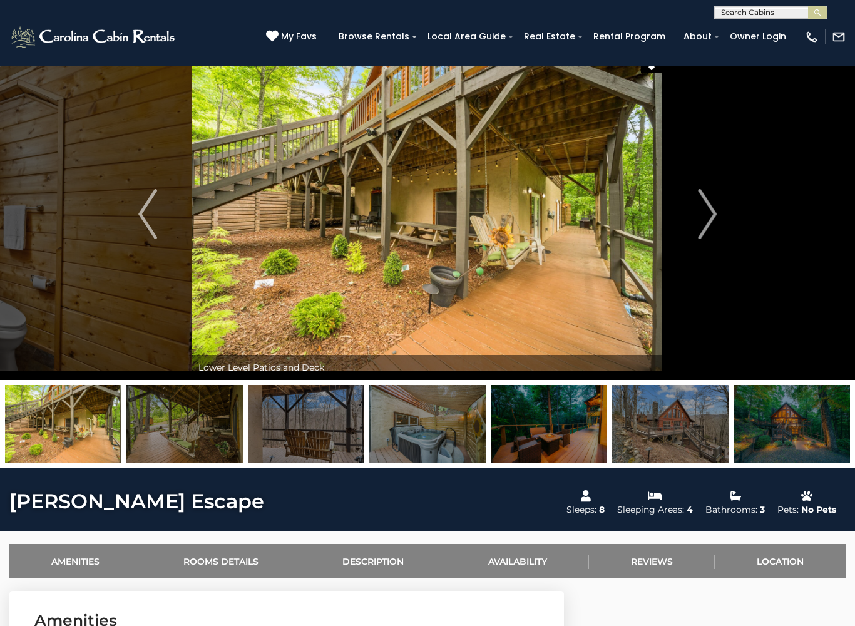
click at [714, 217] on img "Next" at bounding box center [707, 214] width 19 height 50
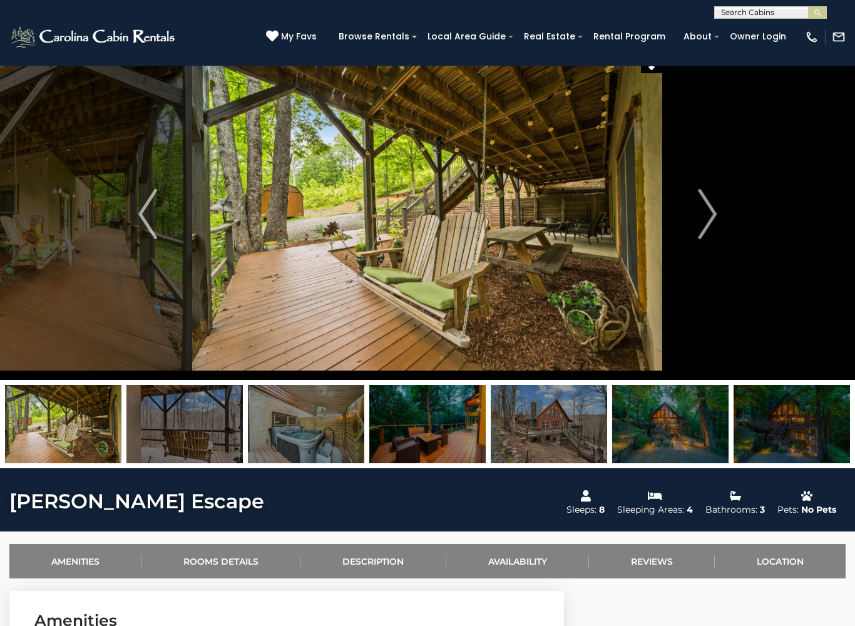
click at [708, 215] on img "Next" at bounding box center [707, 214] width 19 height 50
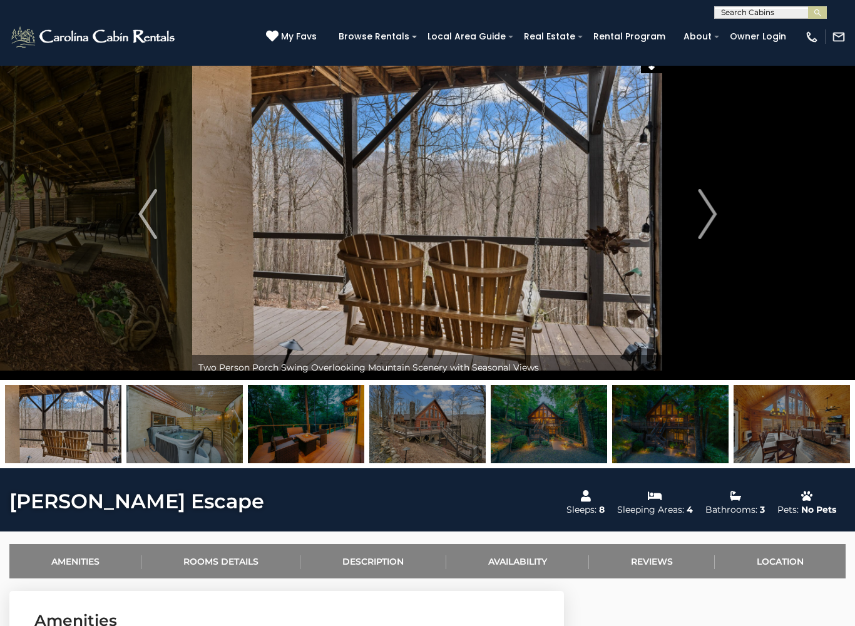
click at [705, 215] on img "Next" at bounding box center [707, 214] width 19 height 50
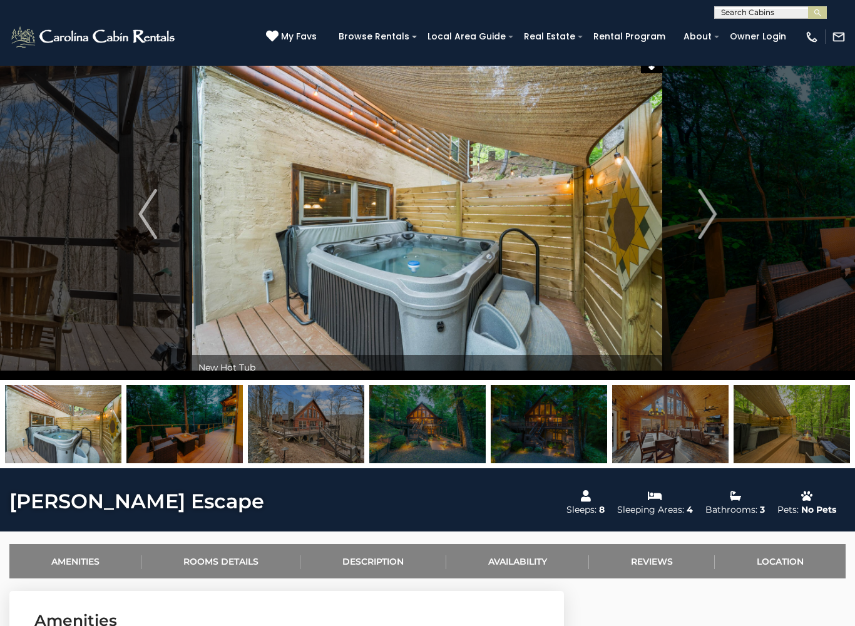
click at [706, 217] on img "Next" at bounding box center [707, 214] width 19 height 50
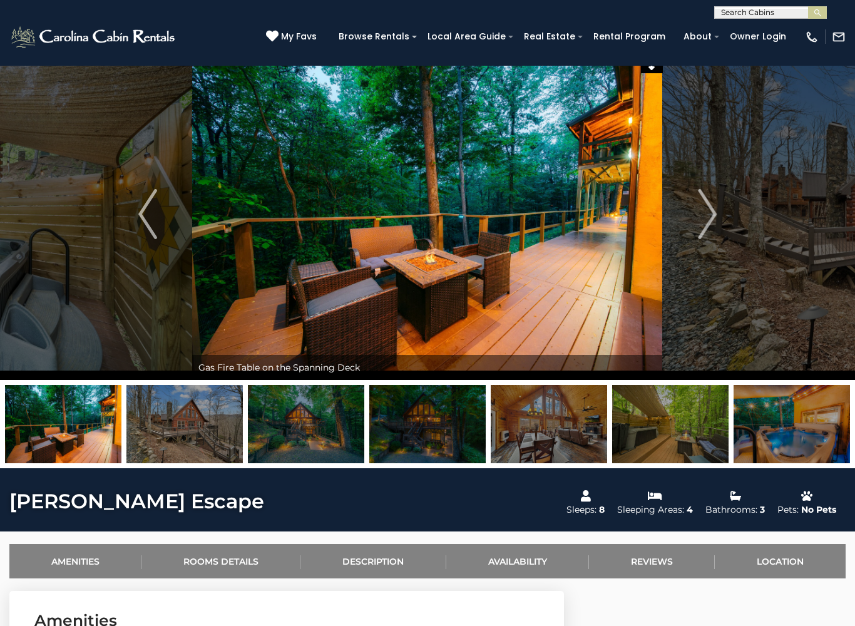
click at [715, 217] on img "Next" at bounding box center [707, 214] width 19 height 50
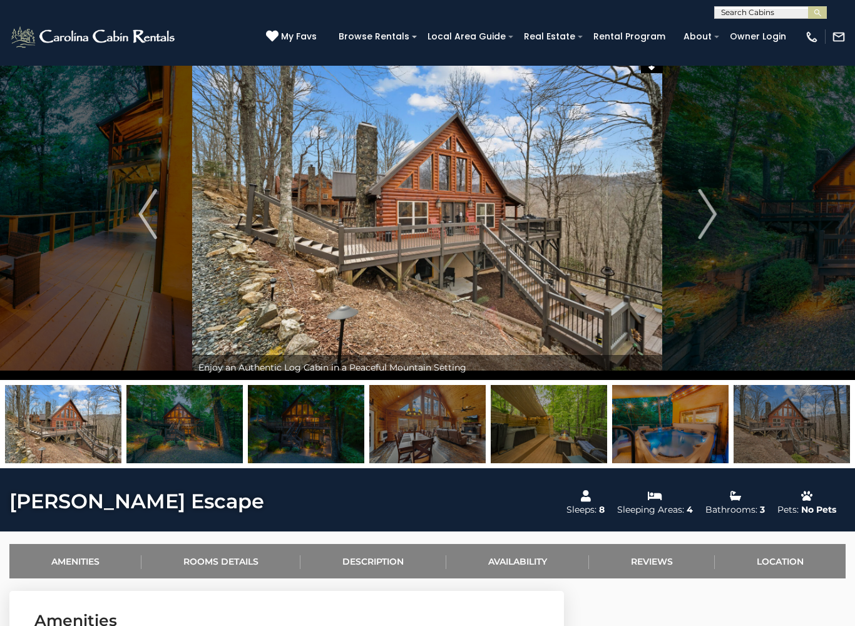
click at [706, 218] on img "Next" at bounding box center [707, 214] width 19 height 50
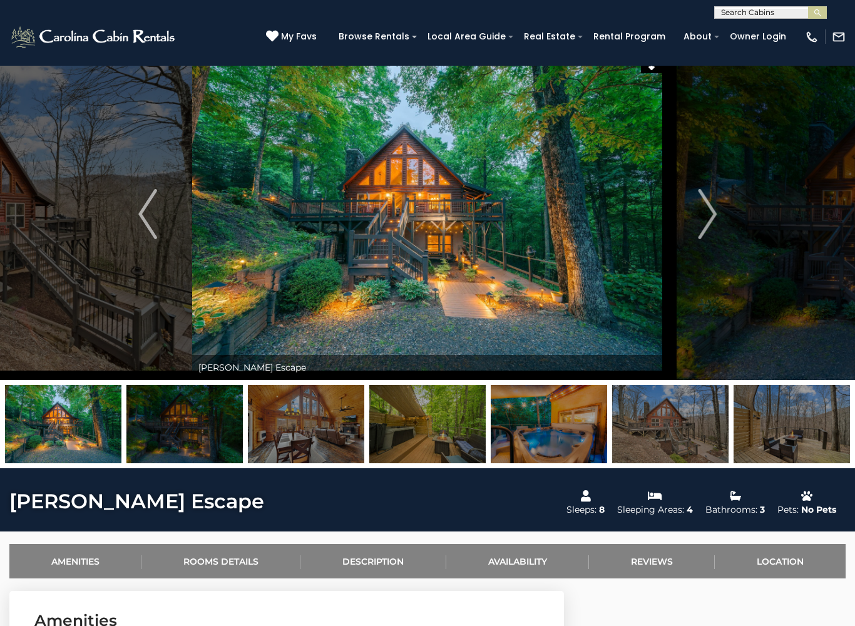
click at [713, 214] on img "Next" at bounding box center [707, 214] width 19 height 50
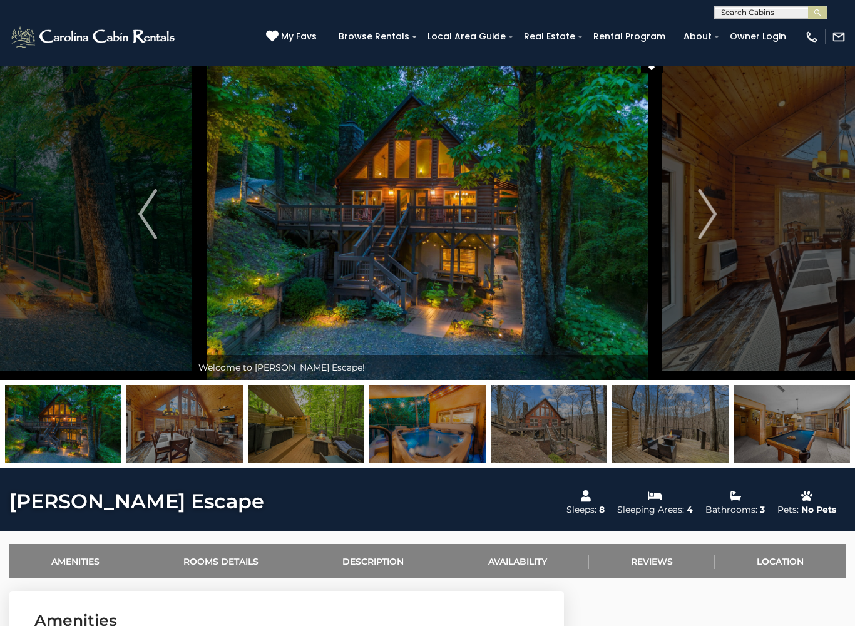
click at [279, 32] on icon at bounding box center [272, 36] width 13 height 13
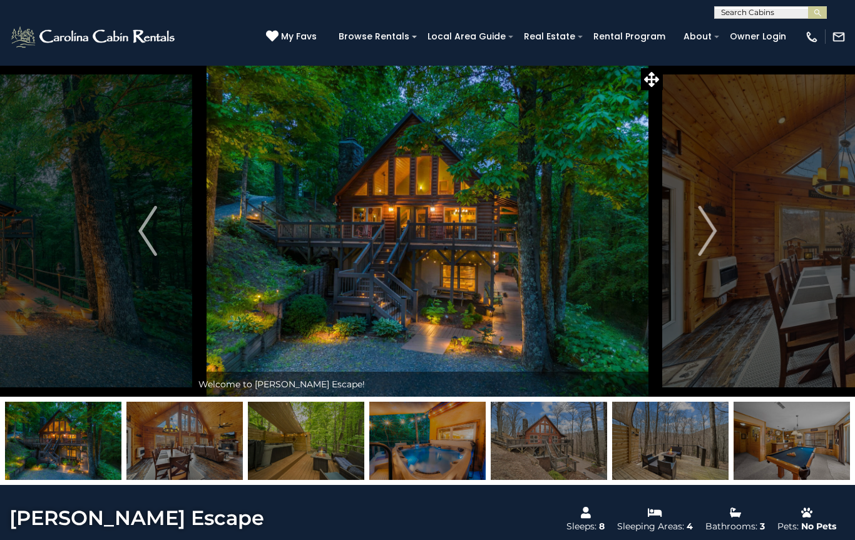
click at [845, 36] on img at bounding box center [839, 37] width 14 height 14
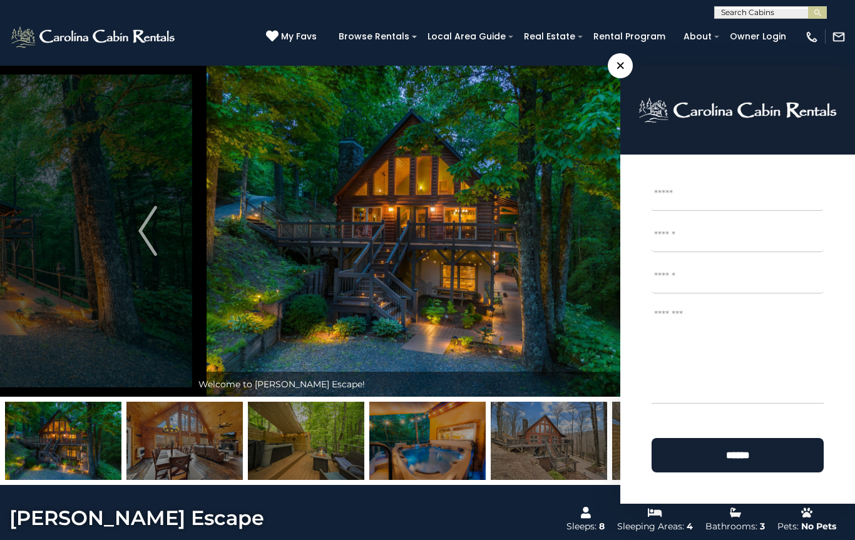
click at [583, 340] on img at bounding box center [427, 231] width 470 height 332
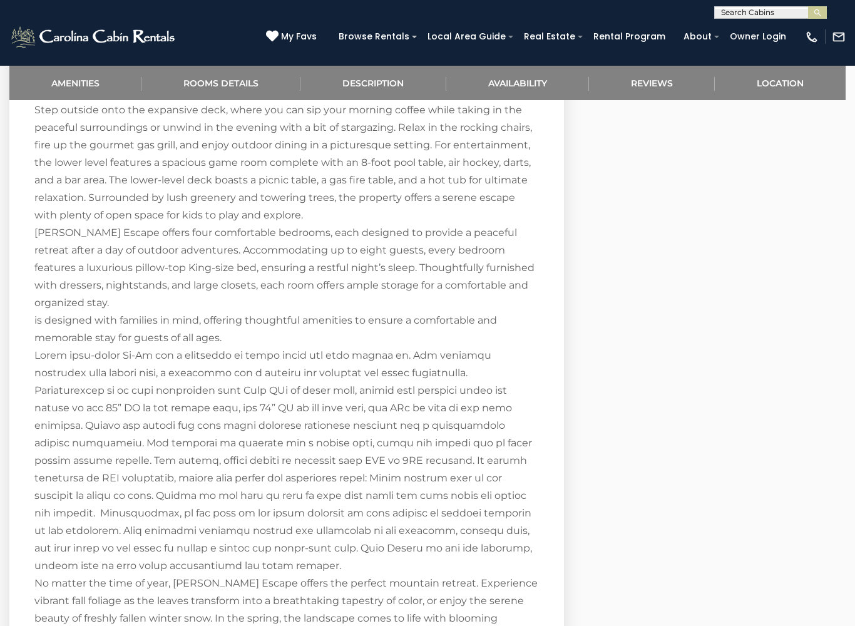
scroll to position [1583, 0]
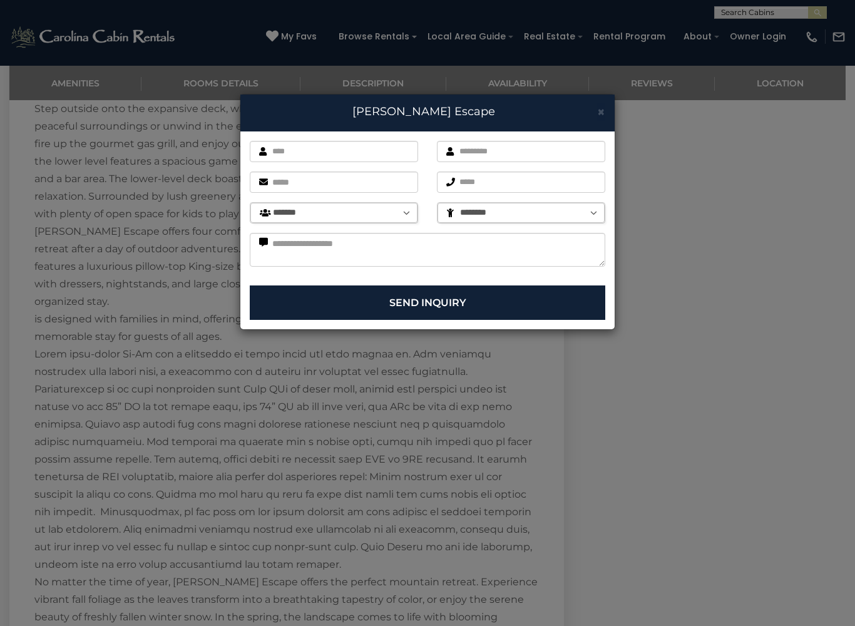
click at [634, 540] on div "× Todd Escape First name is required. Last name is required. Email is required.…" at bounding box center [427, 313] width 855 height 626
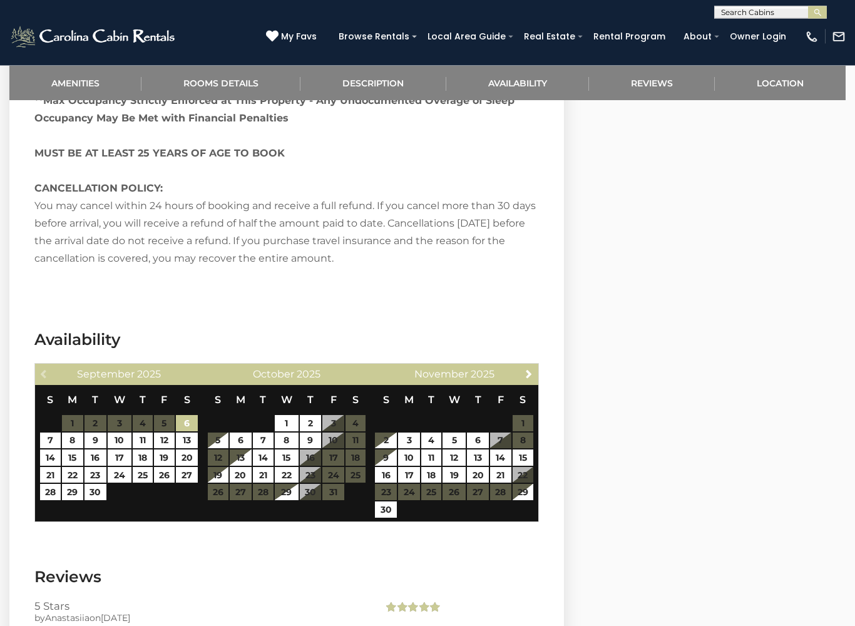
scroll to position [2188, 0]
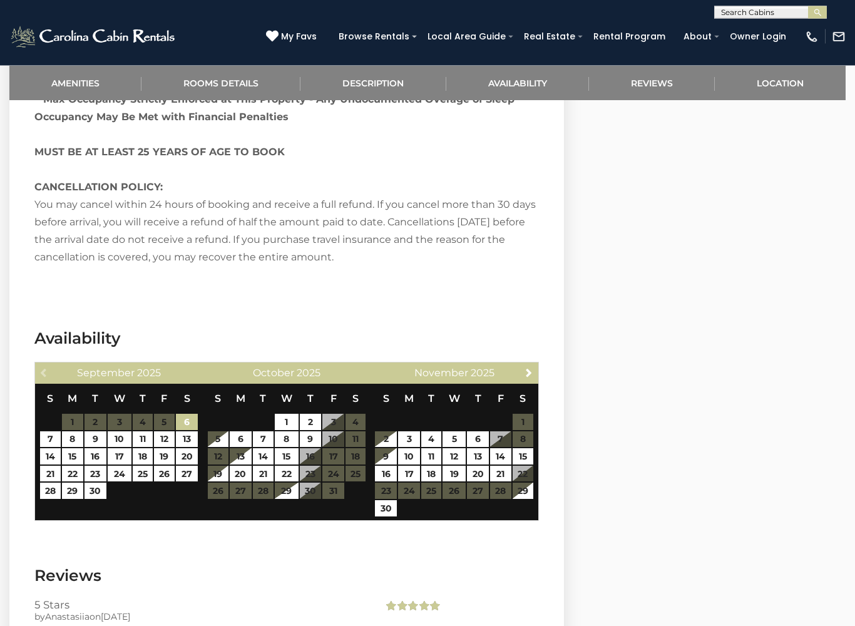
click at [519, 363] on div "Next November 2025" at bounding box center [455, 373] width 168 height 21
click at [518, 363] on div "Next November 2025" at bounding box center [455, 373] width 168 height 21
click at [522, 364] on link "Next" at bounding box center [529, 372] width 16 height 16
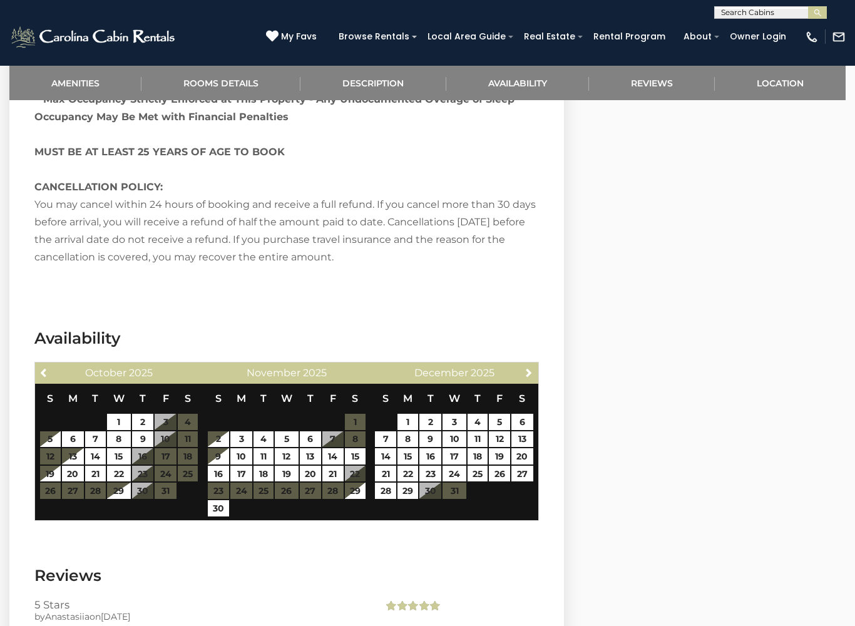
click at [522, 364] on link "Next" at bounding box center [529, 372] width 16 height 16
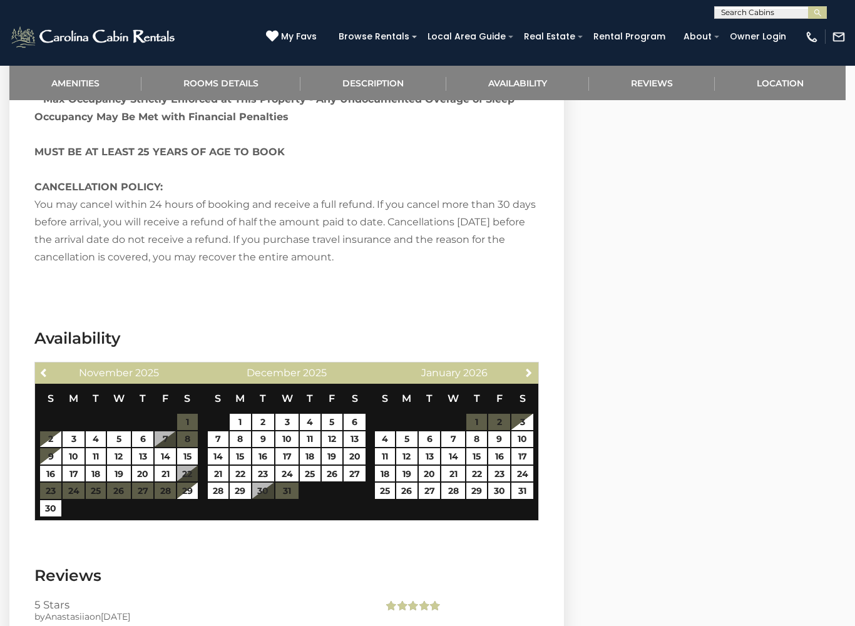
click at [517, 363] on div "Next January 2026" at bounding box center [455, 373] width 168 height 21
click at [523, 364] on link "Next" at bounding box center [529, 372] width 16 height 16
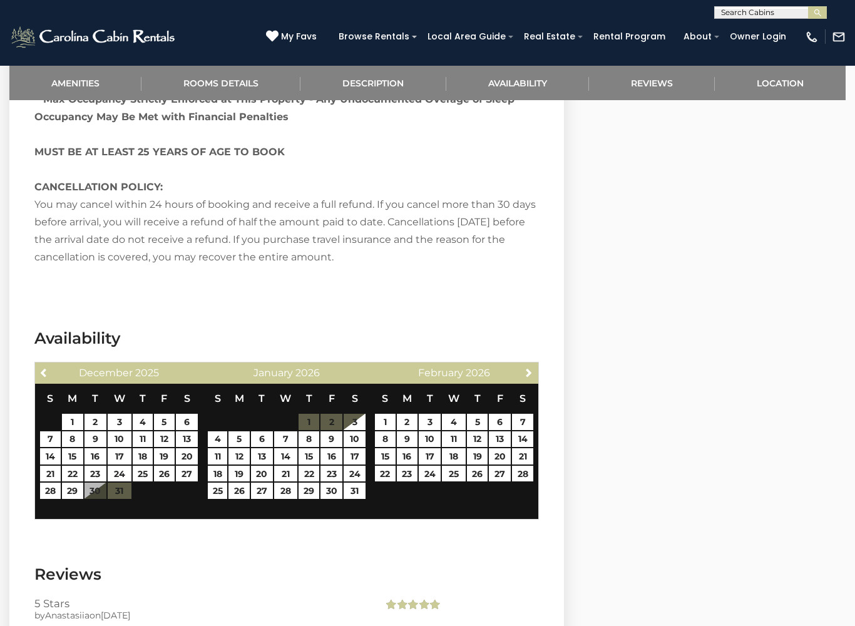
click at [522, 364] on link "Next" at bounding box center [529, 372] width 16 height 16
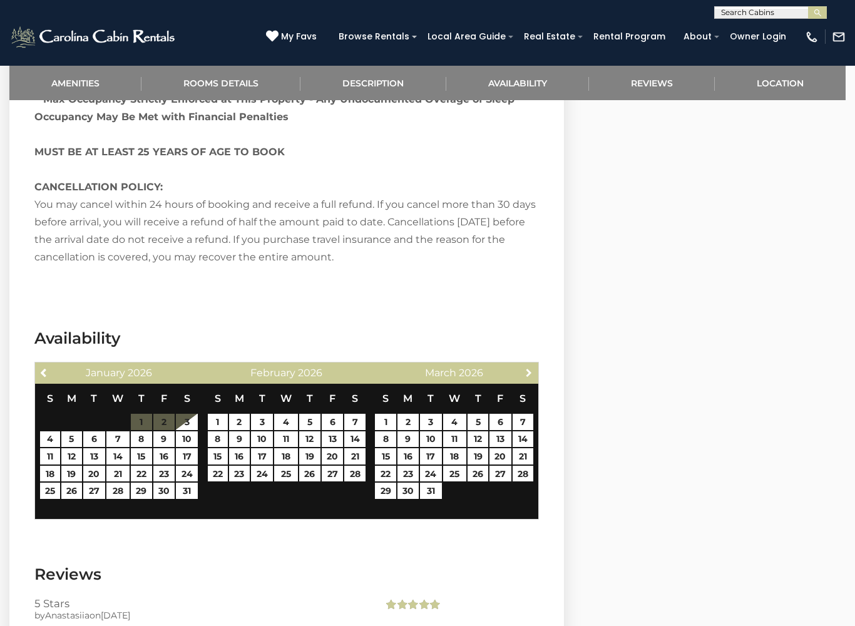
click at [522, 364] on link "Next" at bounding box center [529, 372] width 16 height 16
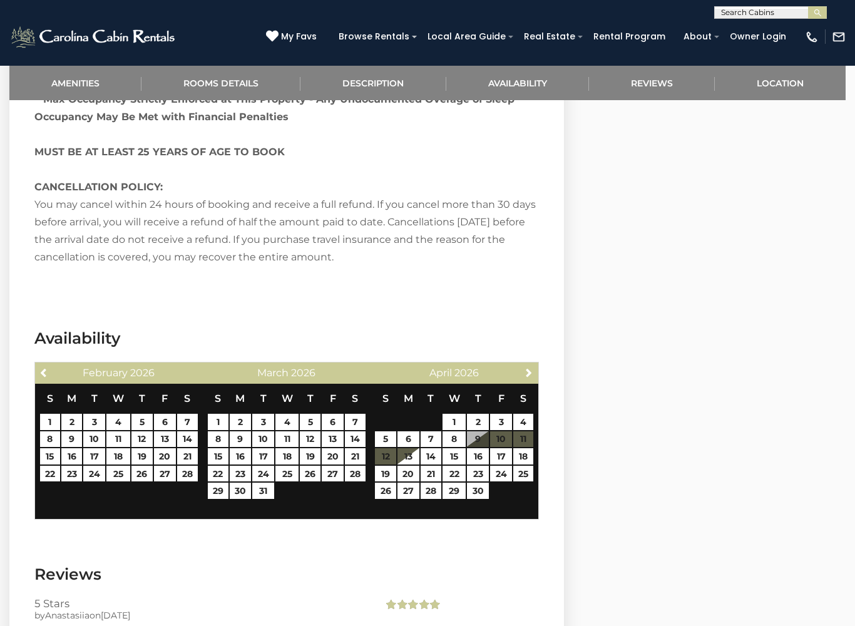
click at [522, 364] on link "Next" at bounding box center [529, 372] width 16 height 16
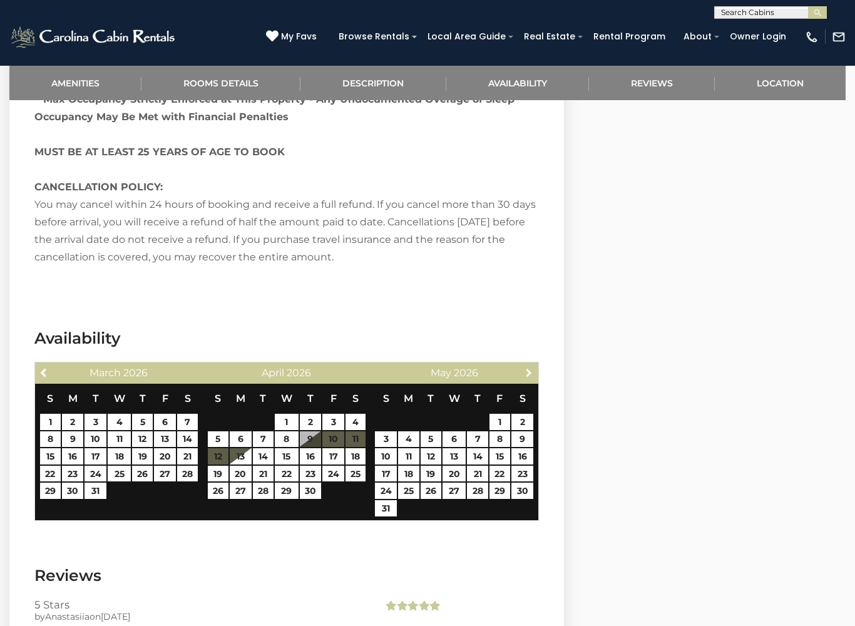
click at [522, 364] on link "Next" at bounding box center [529, 372] width 16 height 16
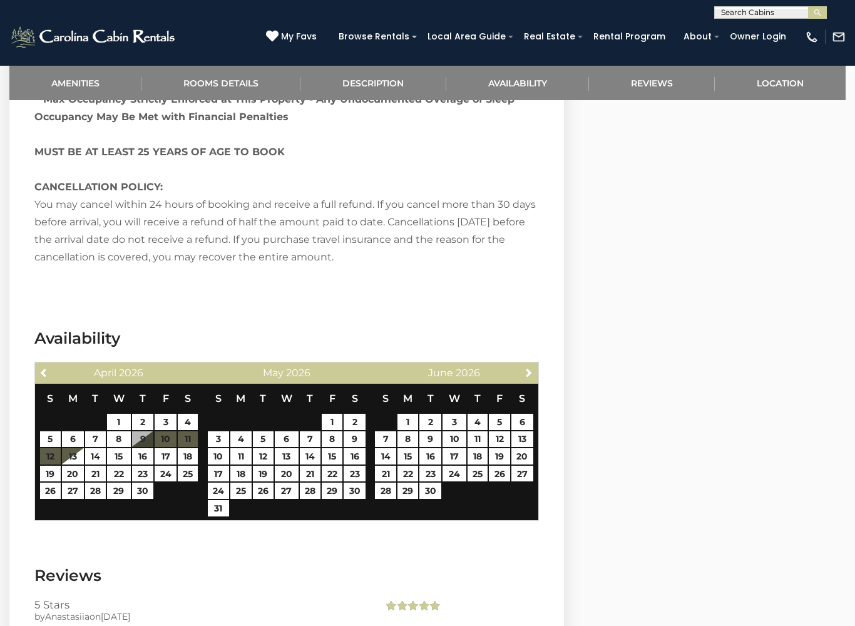
click at [521, 364] on link "Next" at bounding box center [529, 372] width 16 height 16
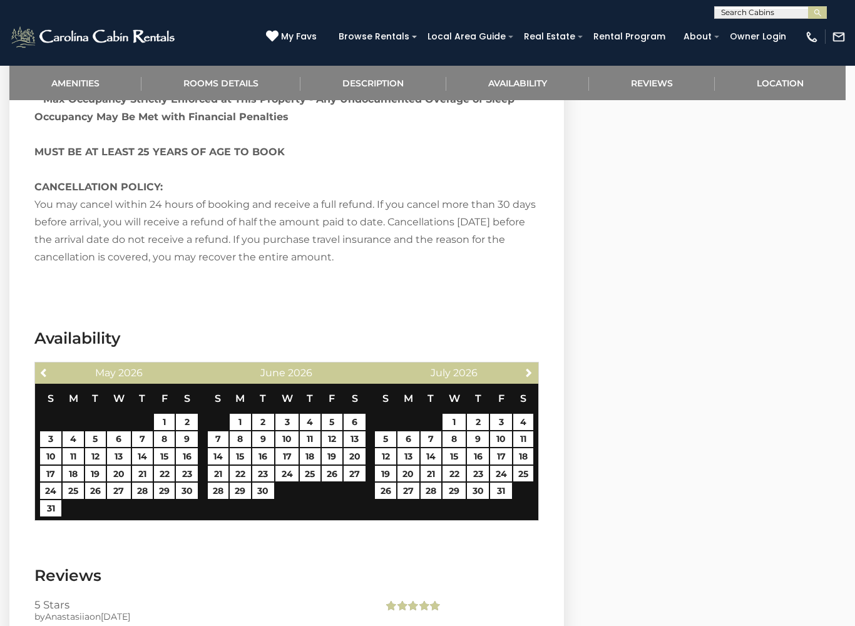
click at [525, 368] on span "Next" at bounding box center [529, 373] width 10 height 10
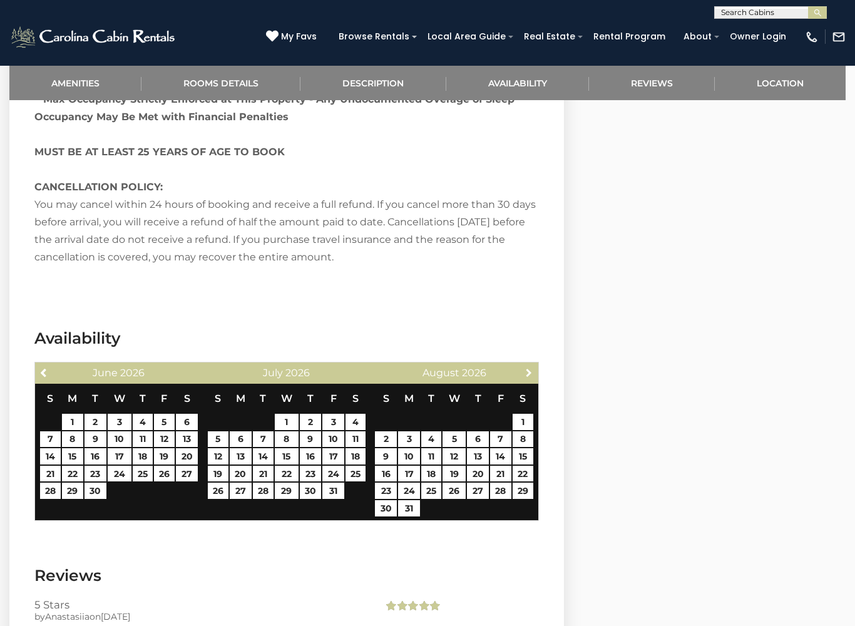
click at [524, 364] on link "Next" at bounding box center [529, 372] width 16 height 16
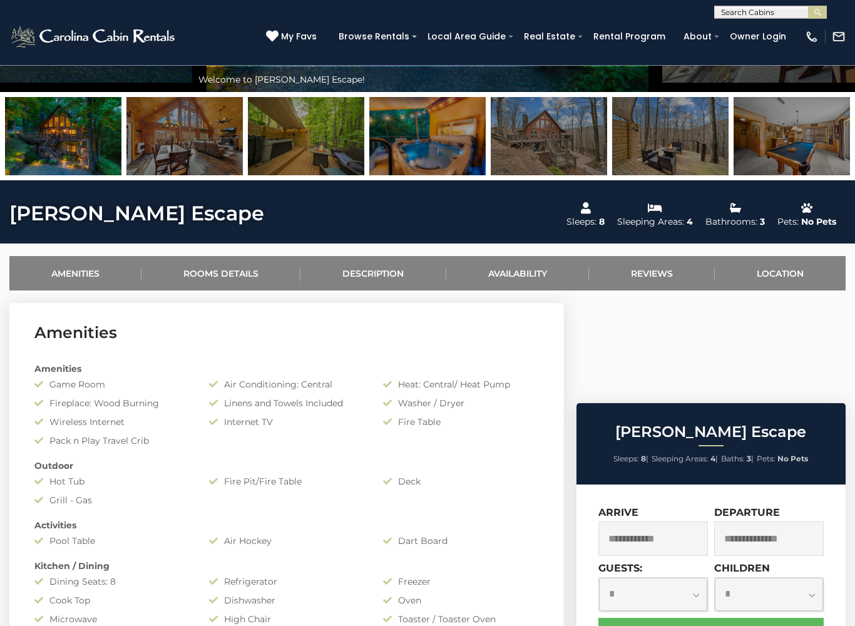
scroll to position [305, 0]
click at [786, 270] on link "Location" at bounding box center [780, 273] width 131 height 34
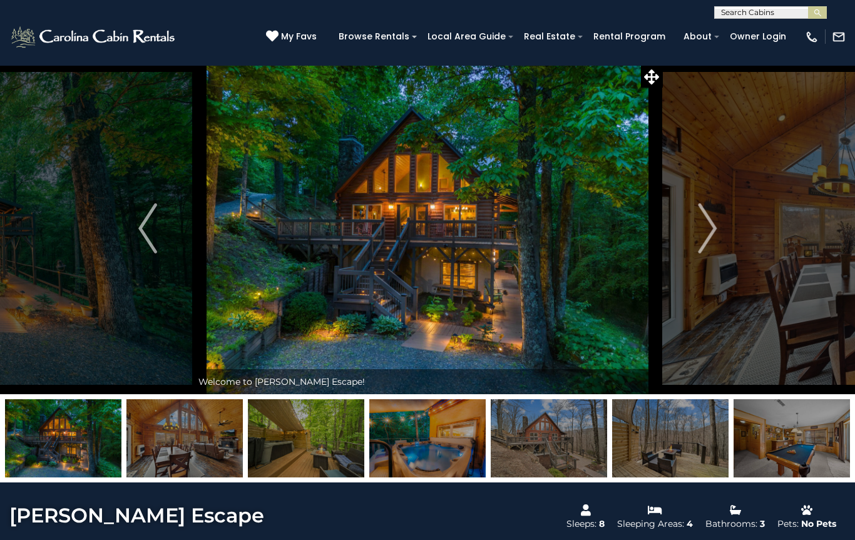
scroll to position [0, 0]
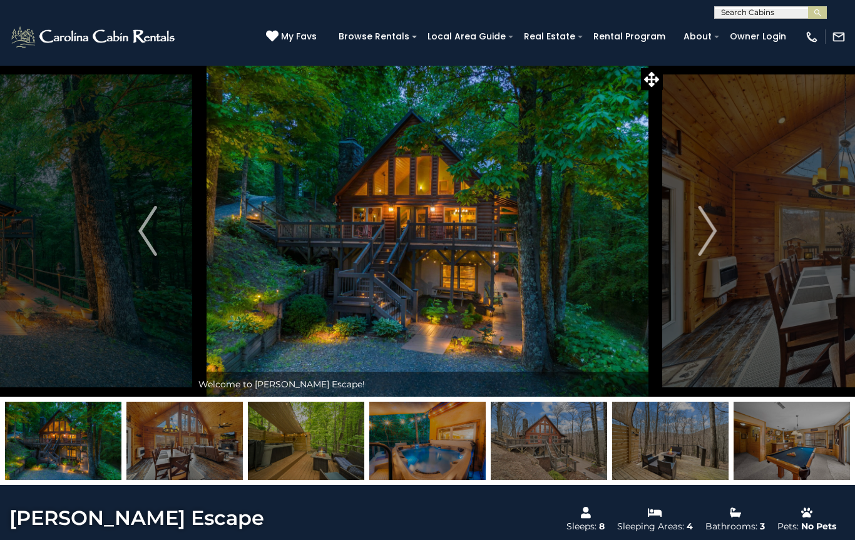
click at [279, 34] on icon at bounding box center [272, 36] width 13 height 13
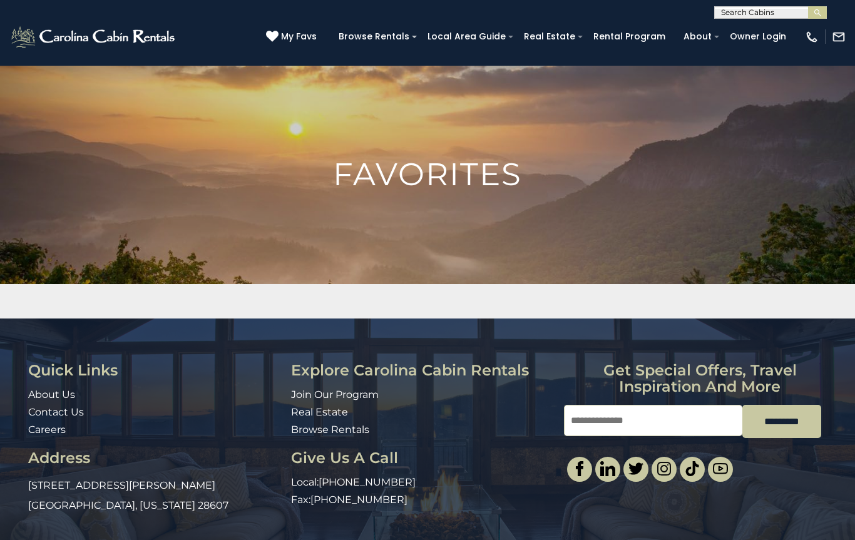
click at [299, 31] on link "My Favs" at bounding box center [293, 37] width 54 height 14
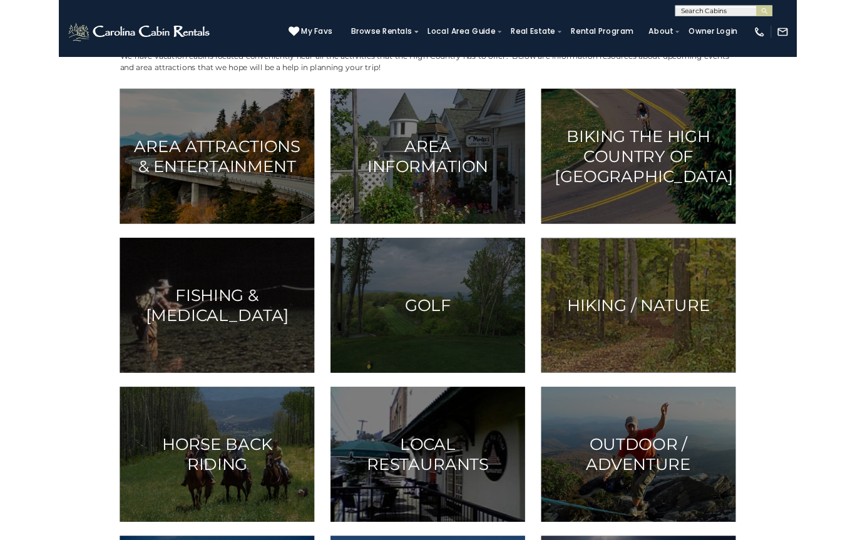
scroll to position [299, 0]
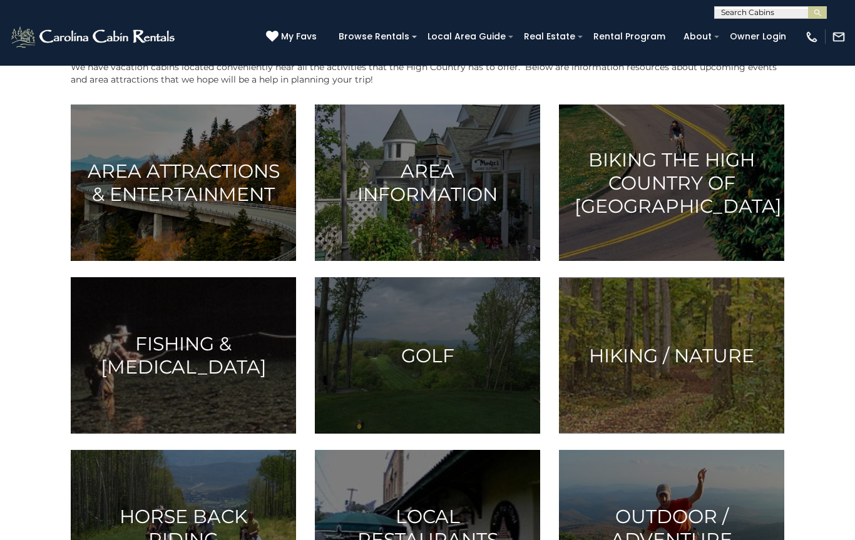
click at [426, 185] on h3 "Area Information" at bounding box center [428, 183] width 194 height 46
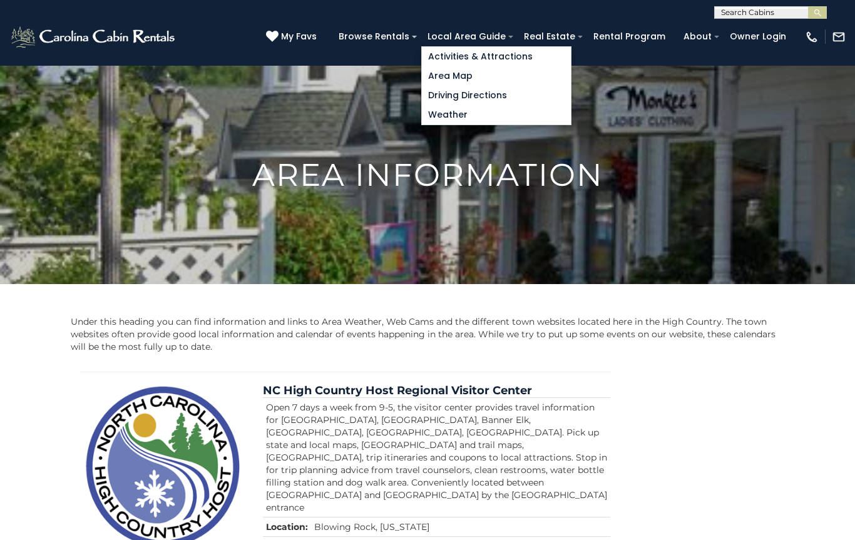
click at [524, 58] on link "Activities & Attractions" at bounding box center [496, 56] width 149 height 19
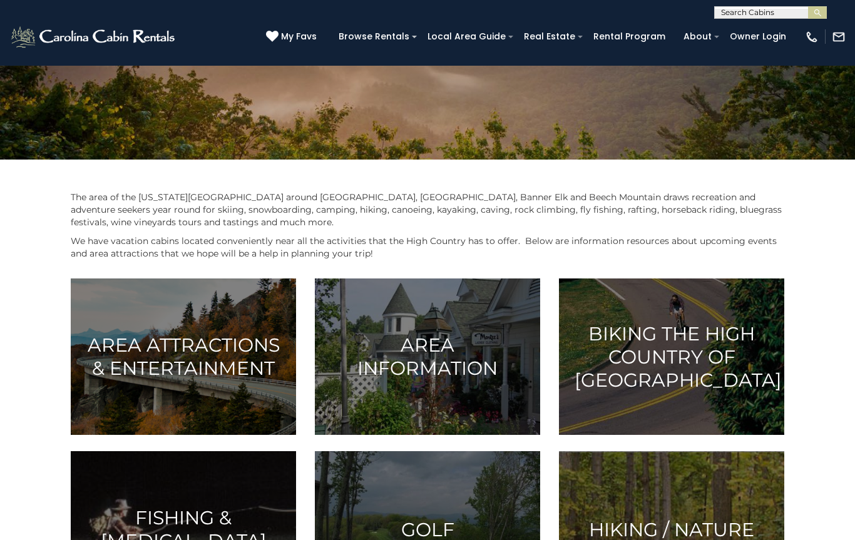
scroll to position [123, 0]
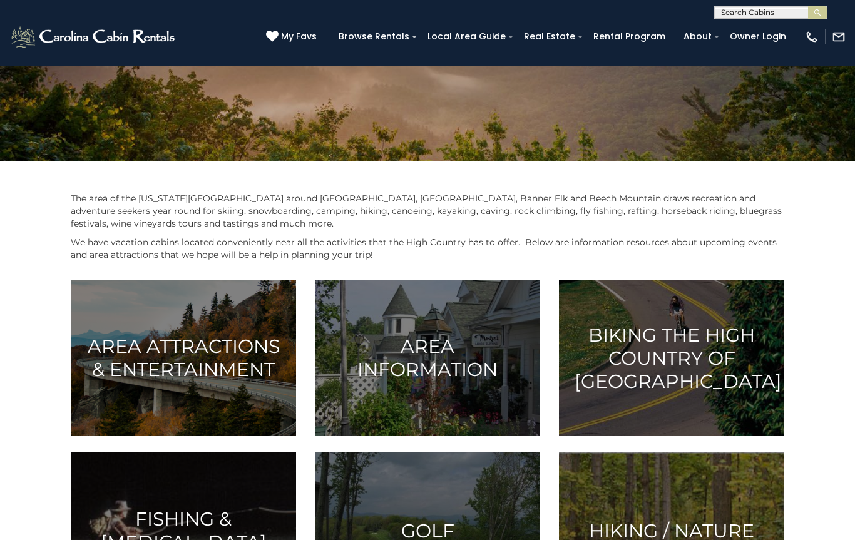
click at [191, 356] on h3 "Area Attractions & Entertainment" at bounding box center [183, 358] width 194 height 46
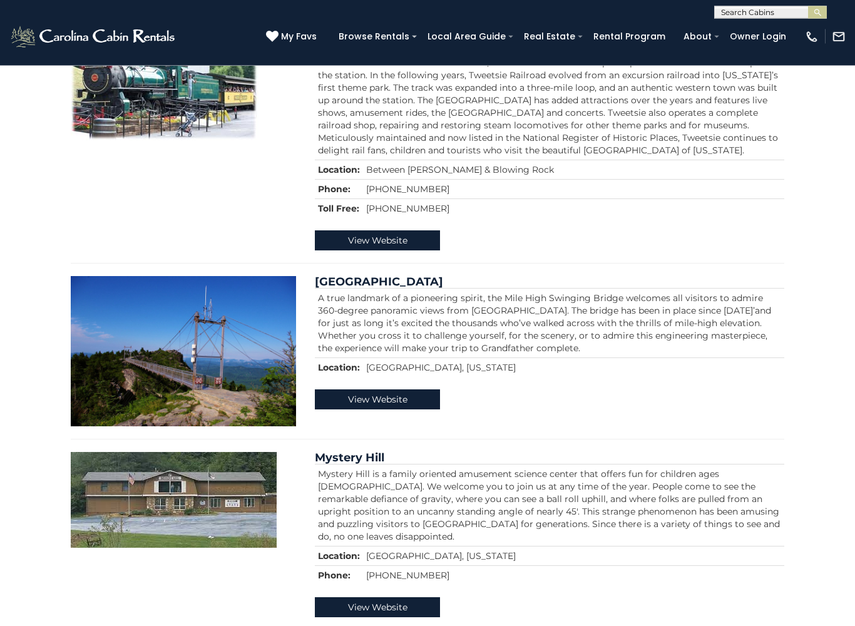
scroll to position [575, 0]
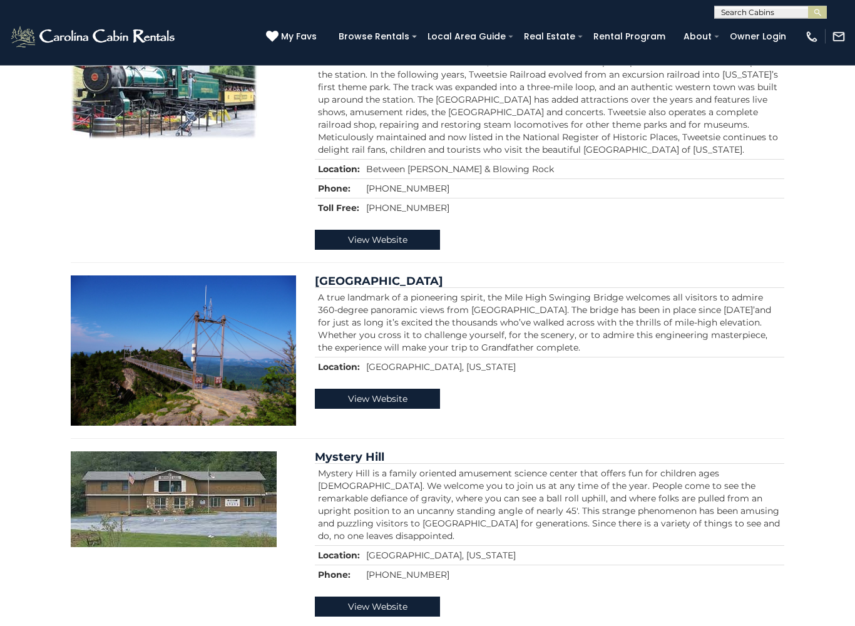
click at [775, 390] on div "View Website" at bounding box center [550, 400] width 470 height 20
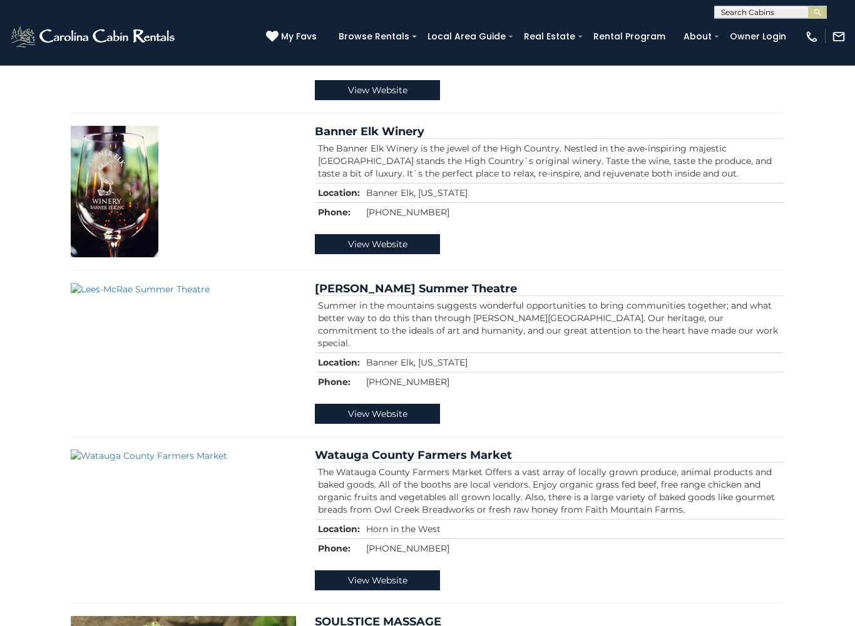
scroll to position [3054, 0]
